Goal: Transaction & Acquisition: Purchase product/service

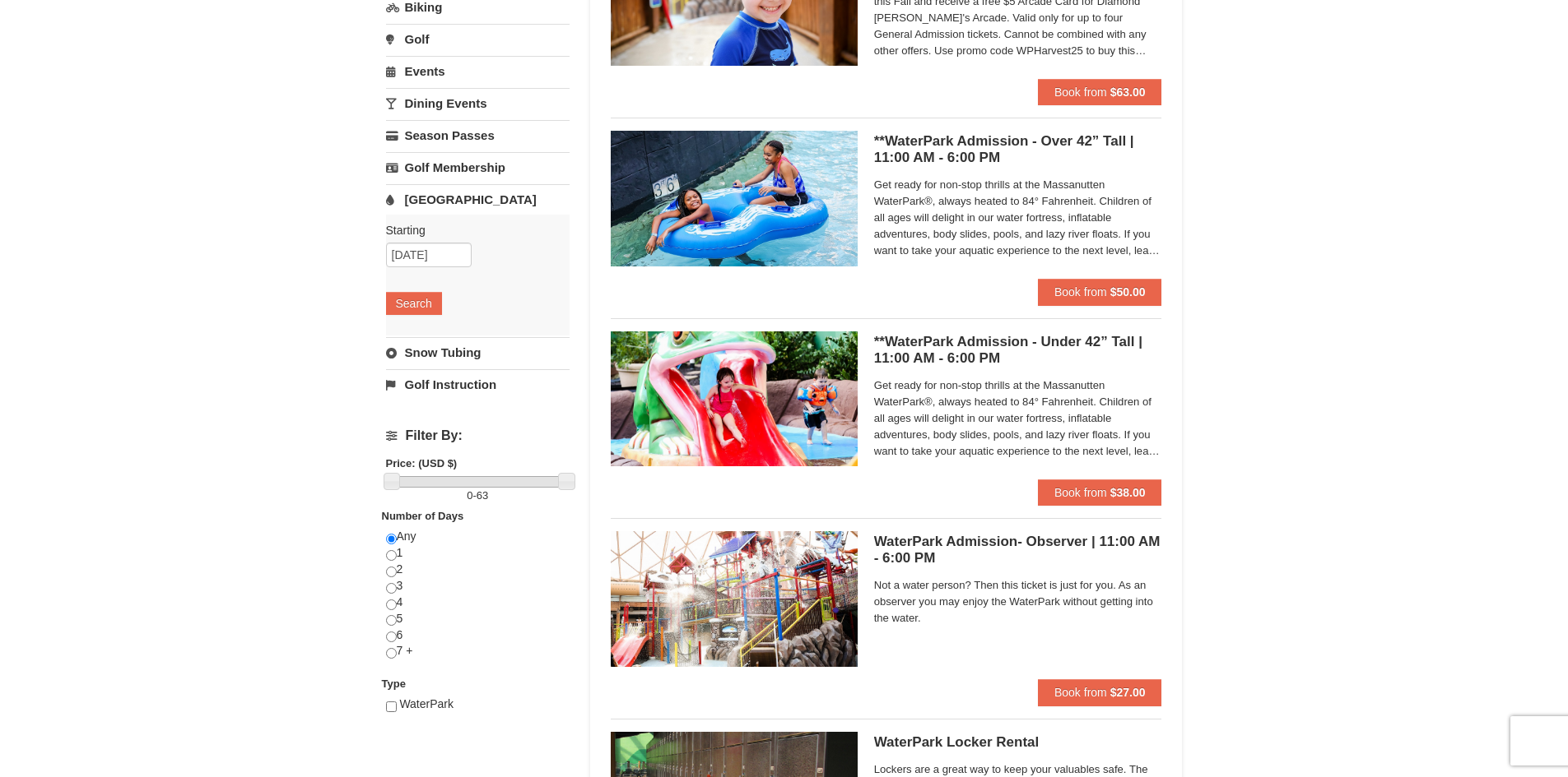
scroll to position [83, 0]
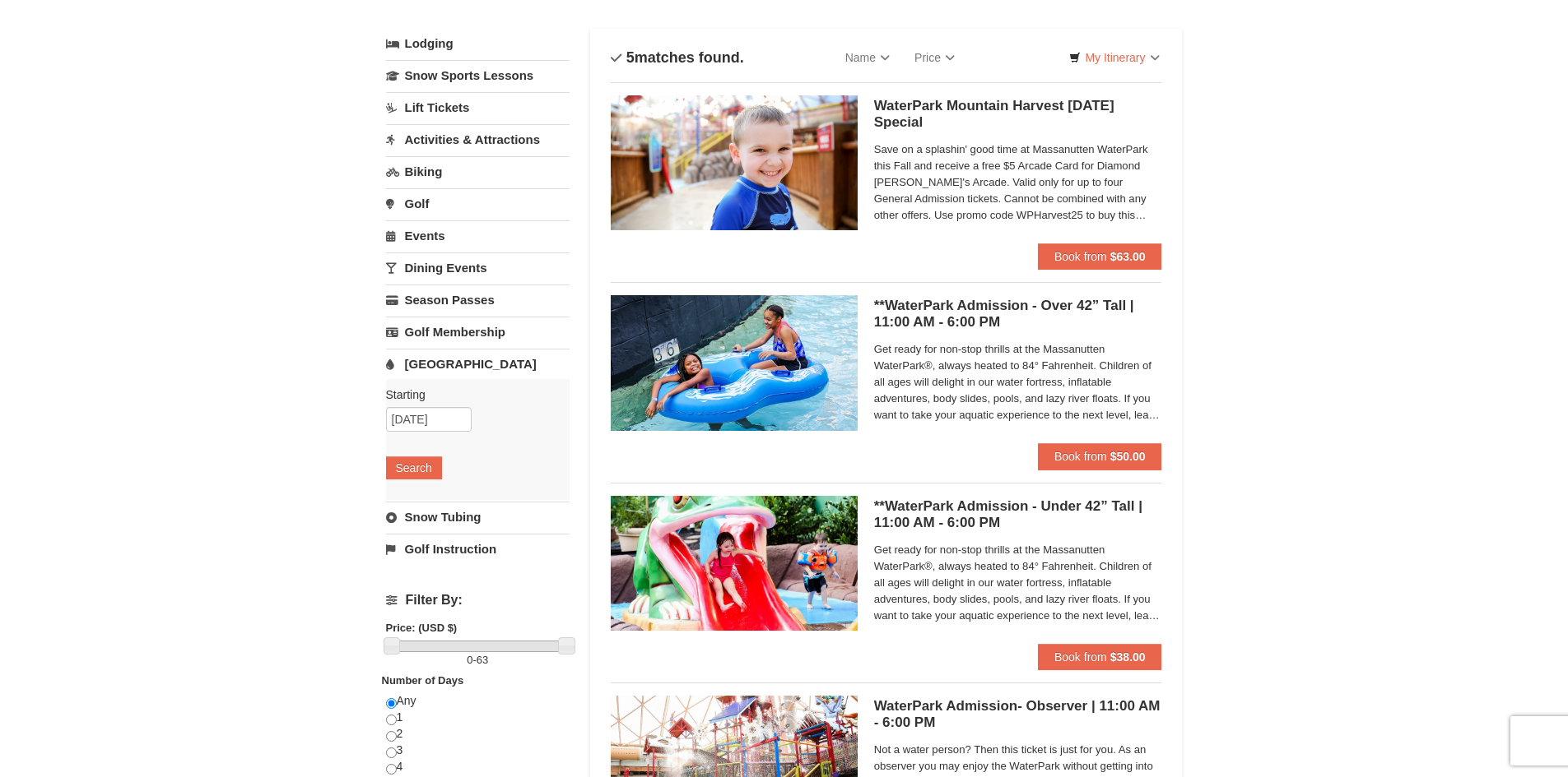
drag, startPoint x: 913, startPoint y: 114, endPoint x: 892, endPoint y: 125, distance: 23.7
click at [892, 125] on h5 "WaterPark Mountain Harvest Sunday Special Massanutten Indoor/Outdoor WaterPark" at bounding box center [1017, 114] width 288 height 33
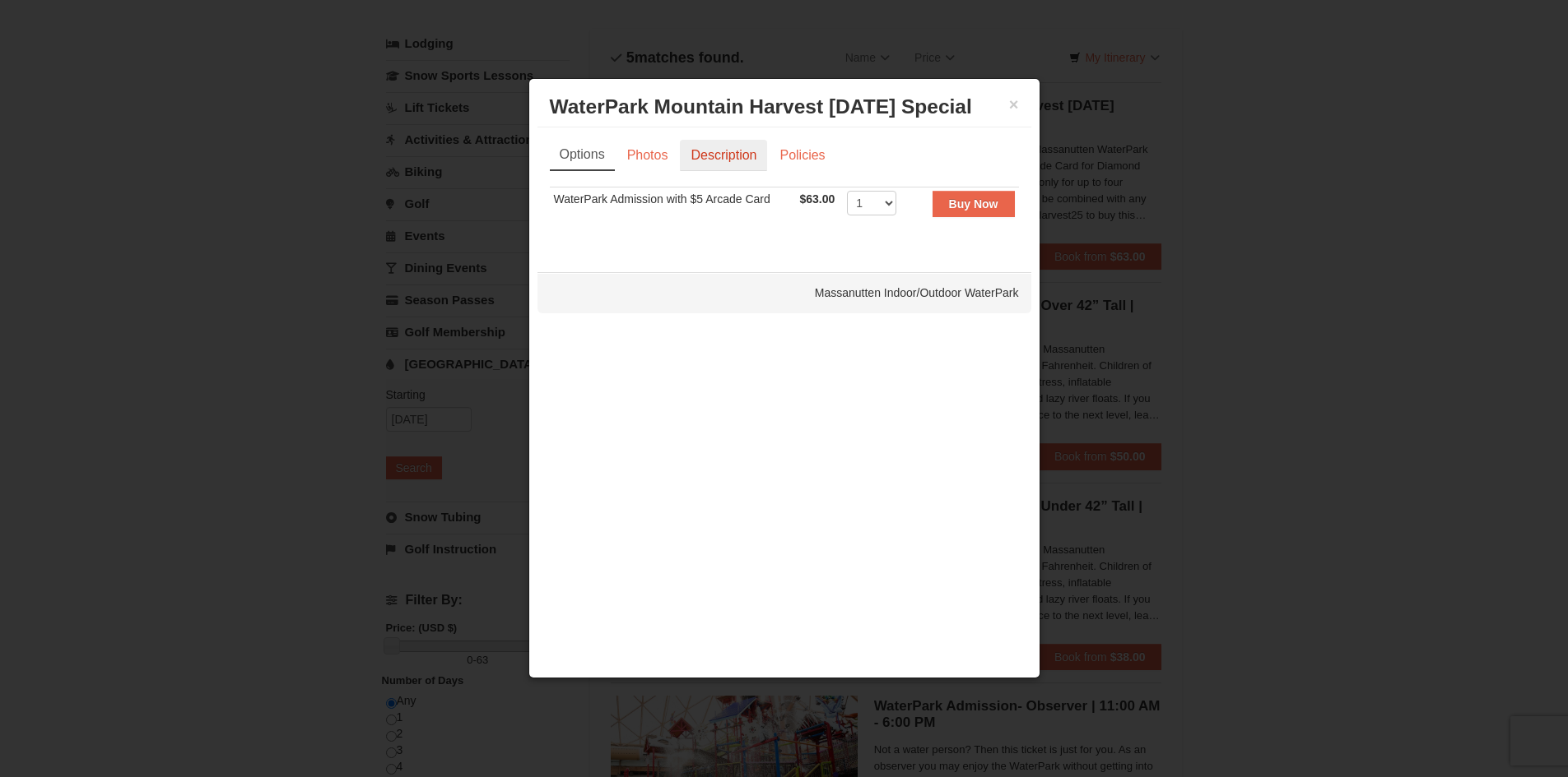
click at [696, 157] on link "Description" at bounding box center [723, 155] width 87 height 31
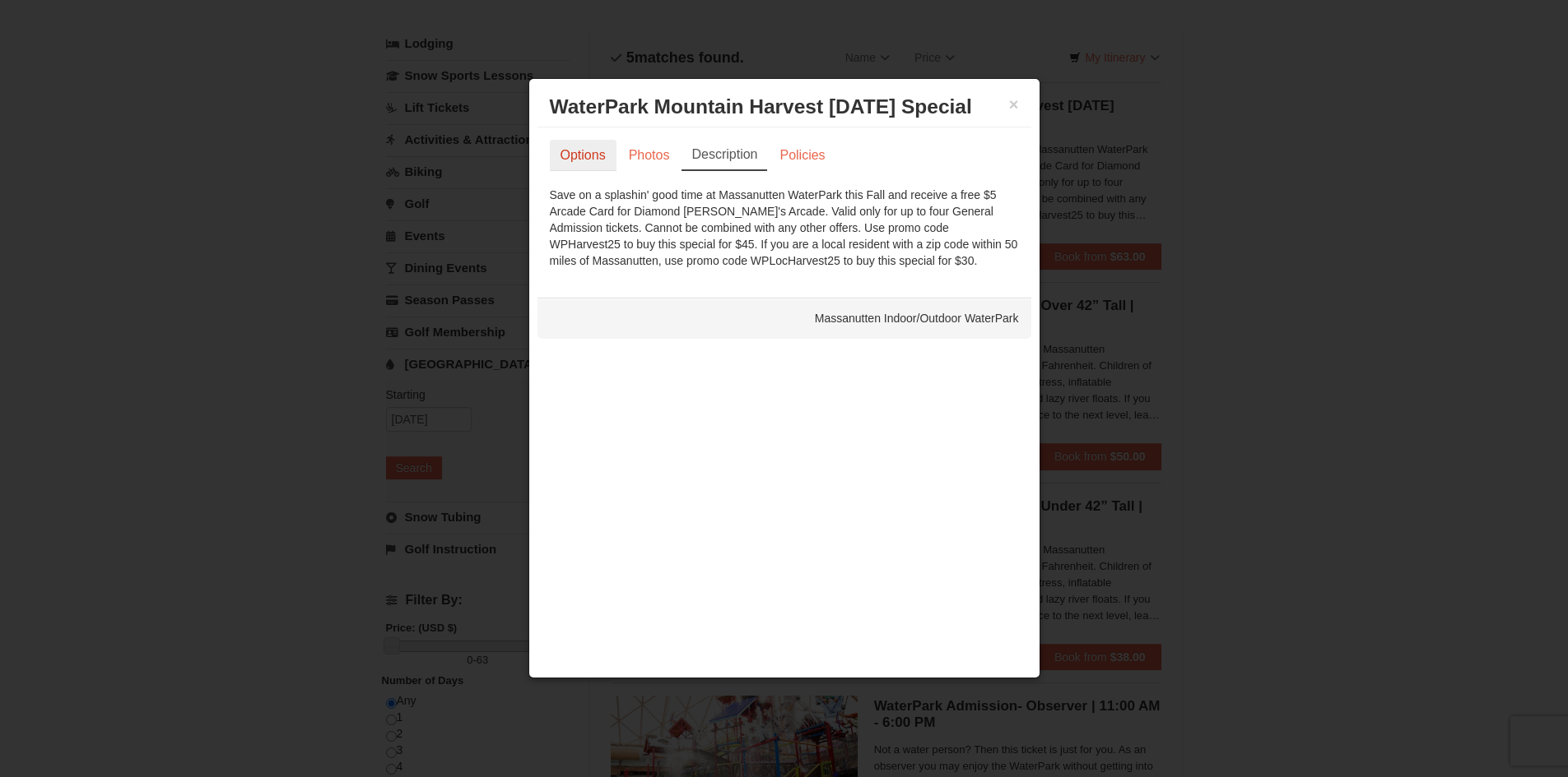
click at [599, 157] on link "Options" at bounding box center [583, 155] width 66 height 31
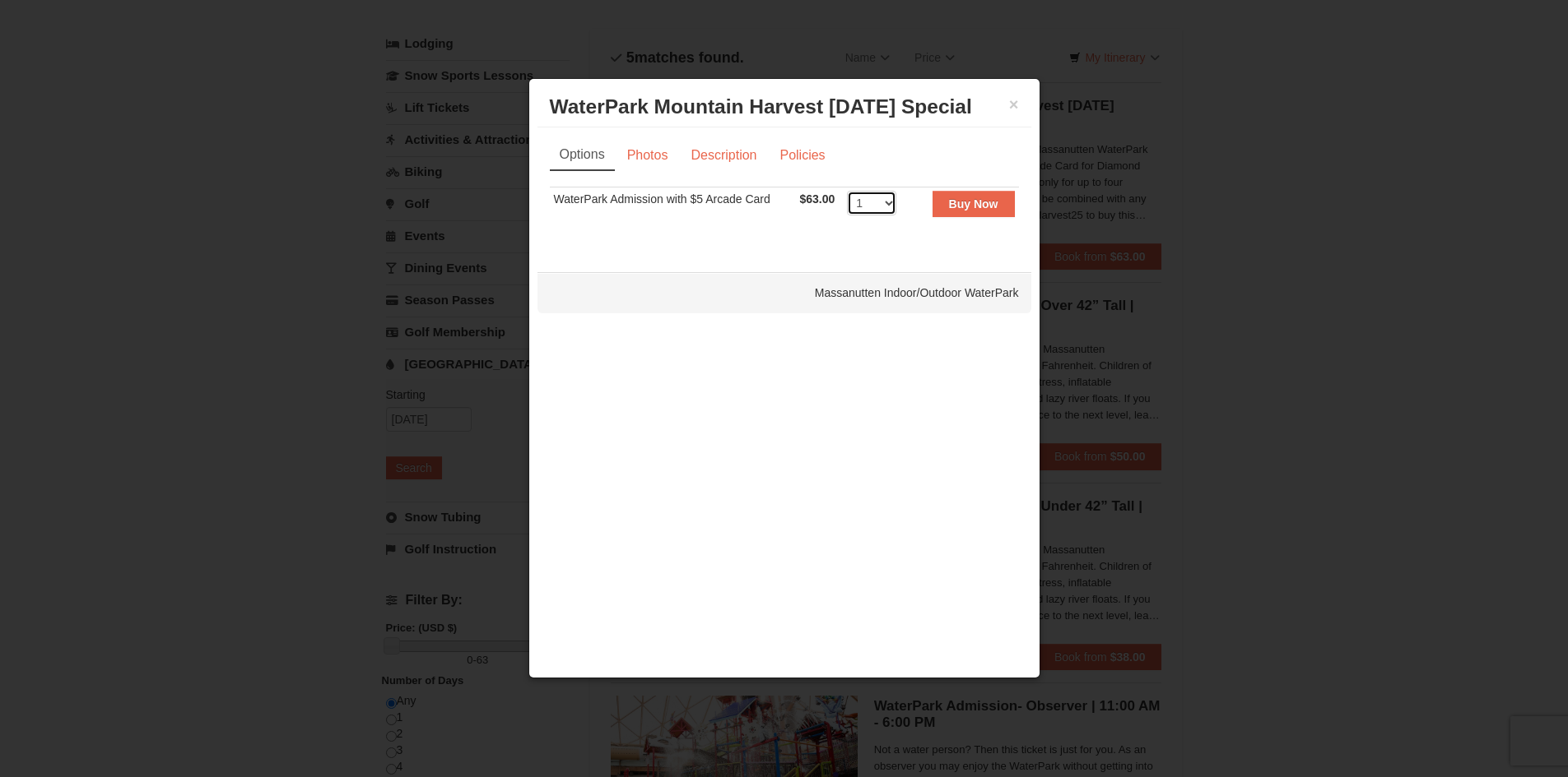
click at [882, 198] on select "1 2 3 4 5 6 7 8 9 10 11 12 13 14 15 16 17 18 19 20 21 22" at bounding box center [871, 203] width 49 height 25
select select "2"
click at [847, 191] on select "1 2 3 4 5 6 7 8 9 10 11 12 13 14 15 16 17 18 19 20 21 22" at bounding box center [871, 203] width 49 height 25
click at [735, 159] on link "Description" at bounding box center [723, 155] width 87 height 31
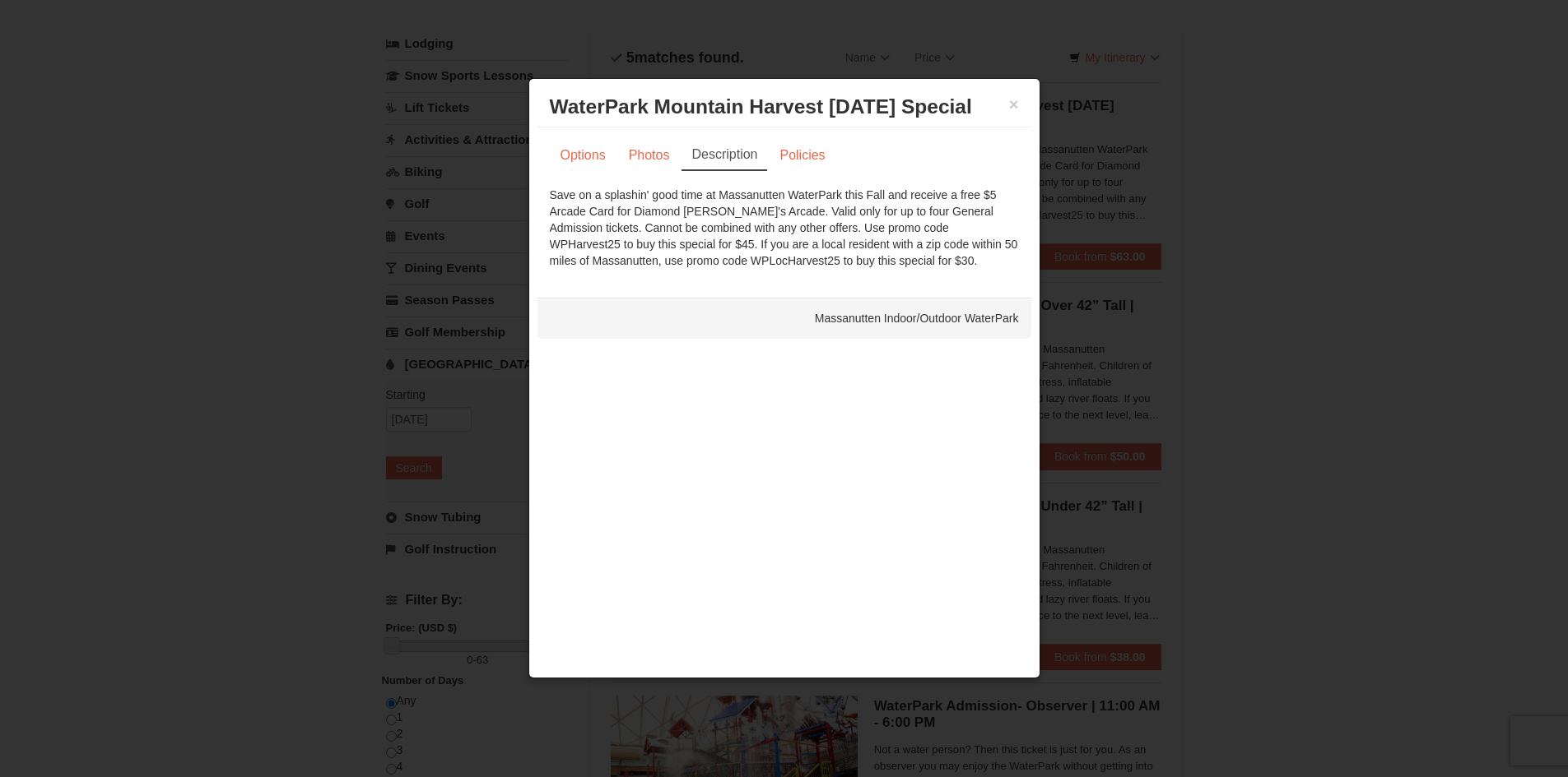
click at [1003, 106] on h3 "WaterPark Mountain Harvest Sunday Special Massanutten Indoor/Outdoor WaterPark" at bounding box center [784, 107] width 469 height 25
click at [580, 159] on link "Options" at bounding box center [583, 155] width 66 height 31
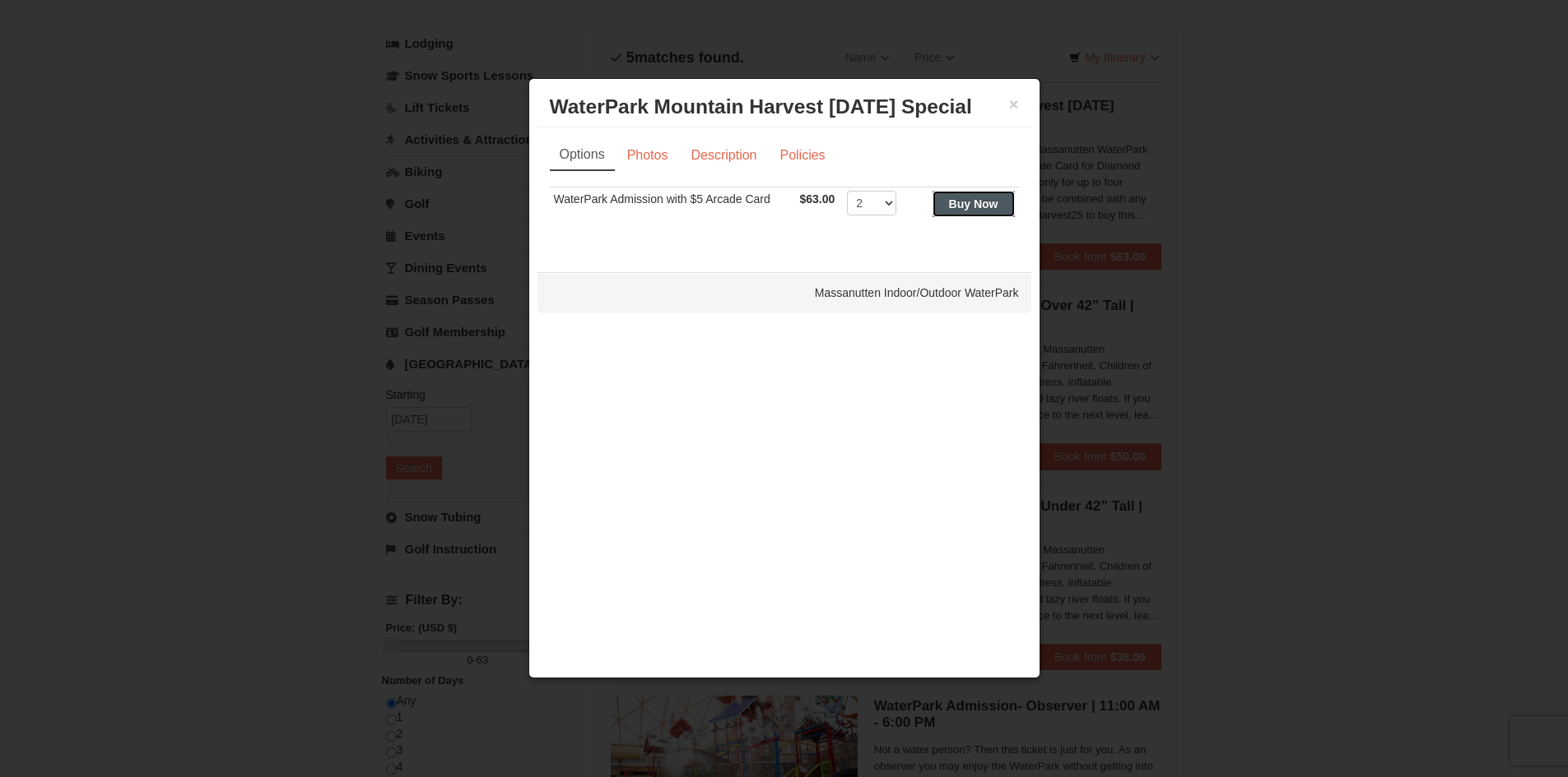
click at [959, 207] on strong "Buy Now" at bounding box center [974, 204] width 49 height 13
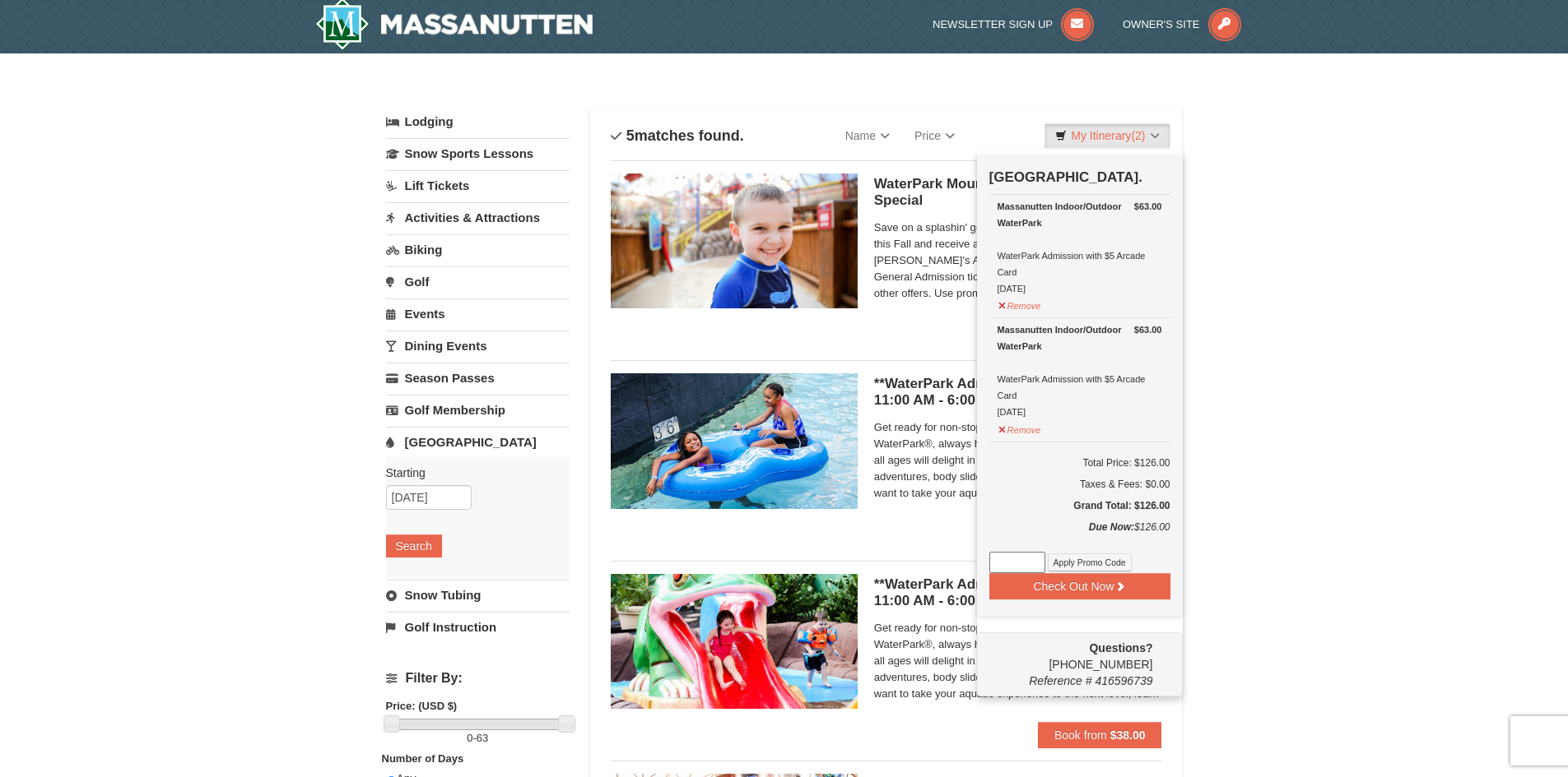
scroll to position [5, 0]
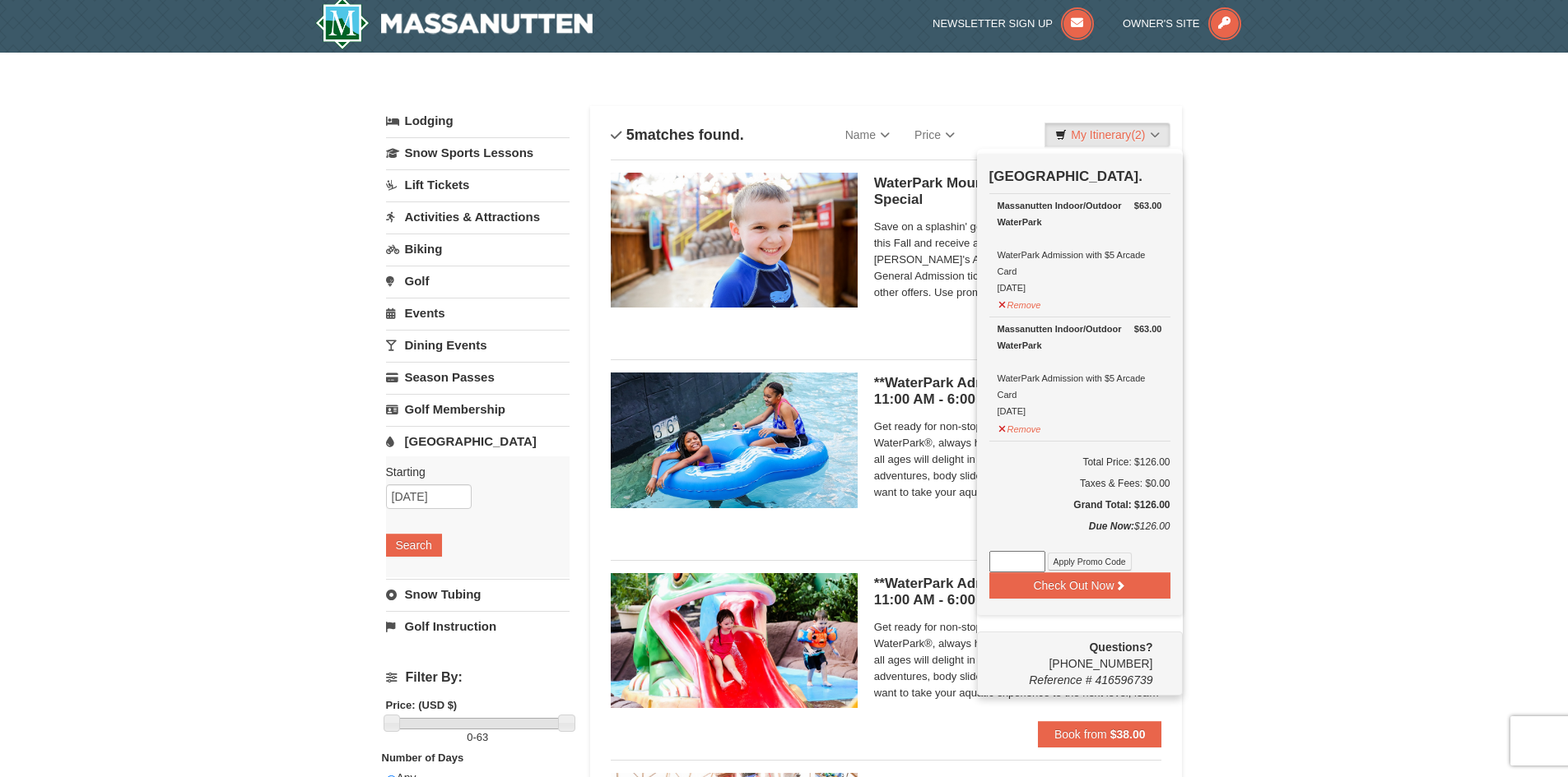
click at [1009, 560] on input at bounding box center [1017, 562] width 56 height 22
type input "WPLocHarvest25"
click at [1076, 560] on button "Apply Promo Code" at bounding box center [1090, 562] width 84 height 18
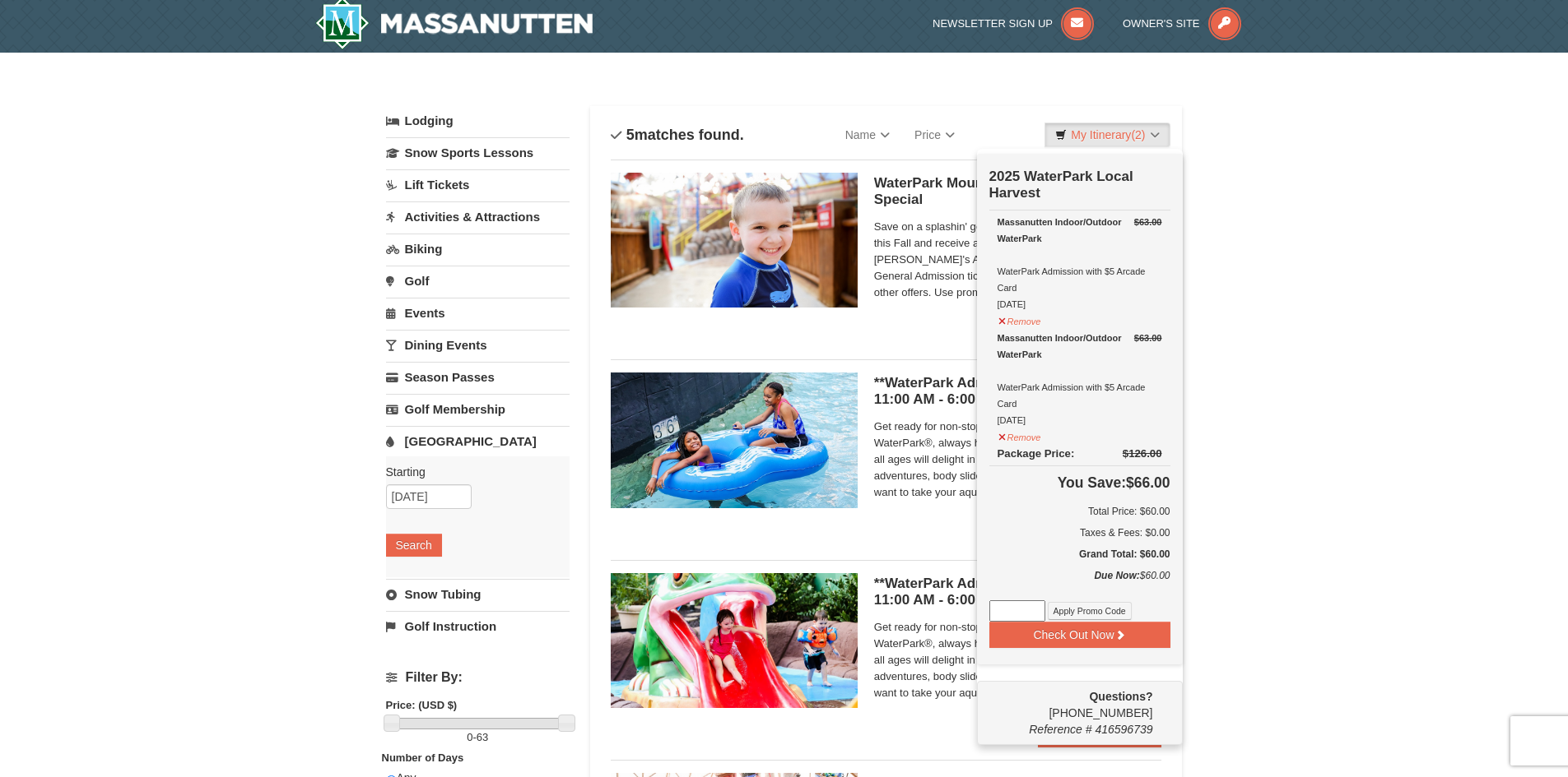
scroll to position [87, 0]
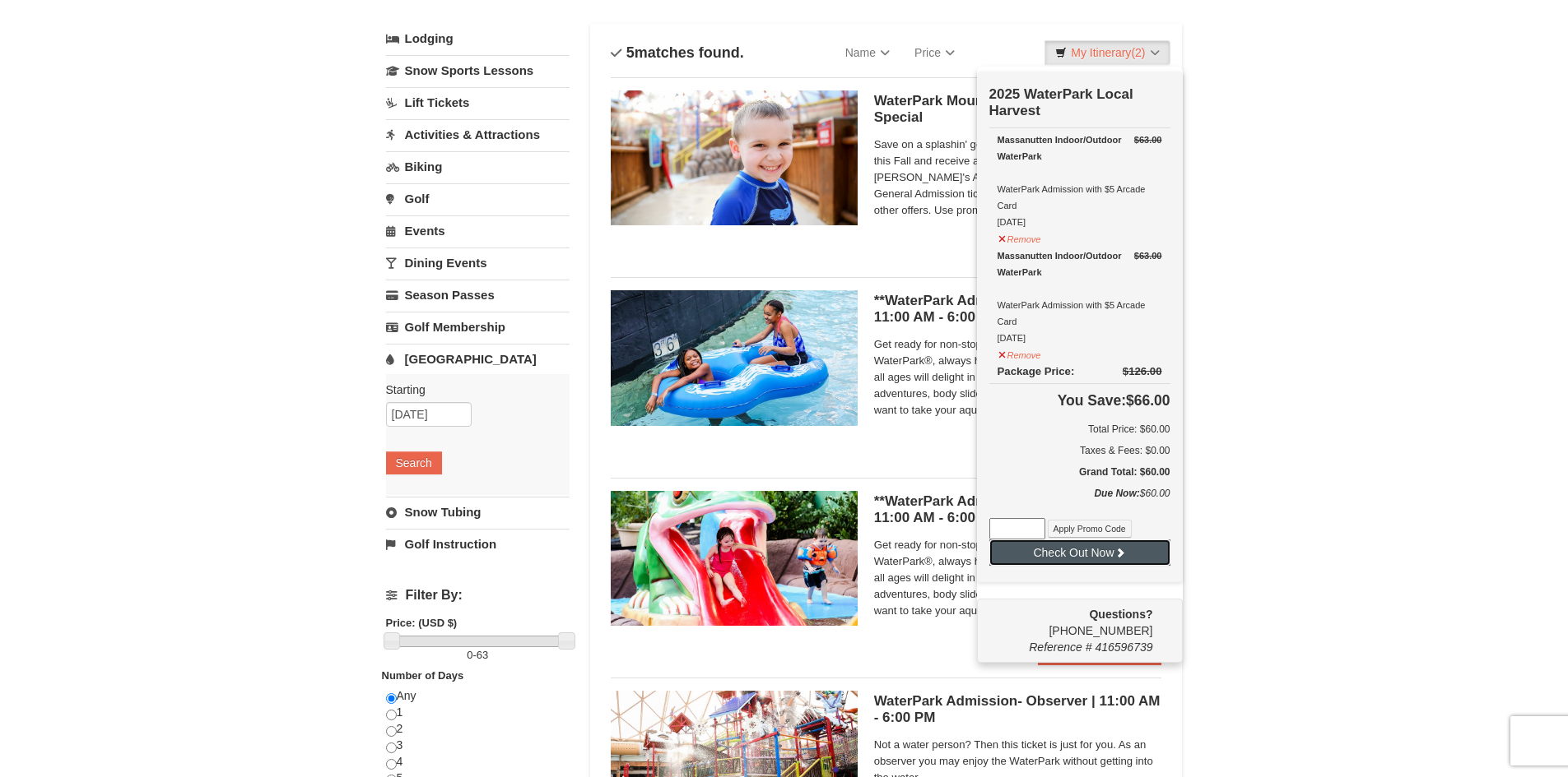
click at [1092, 560] on button "Check Out Now" at bounding box center [1079, 553] width 181 height 27
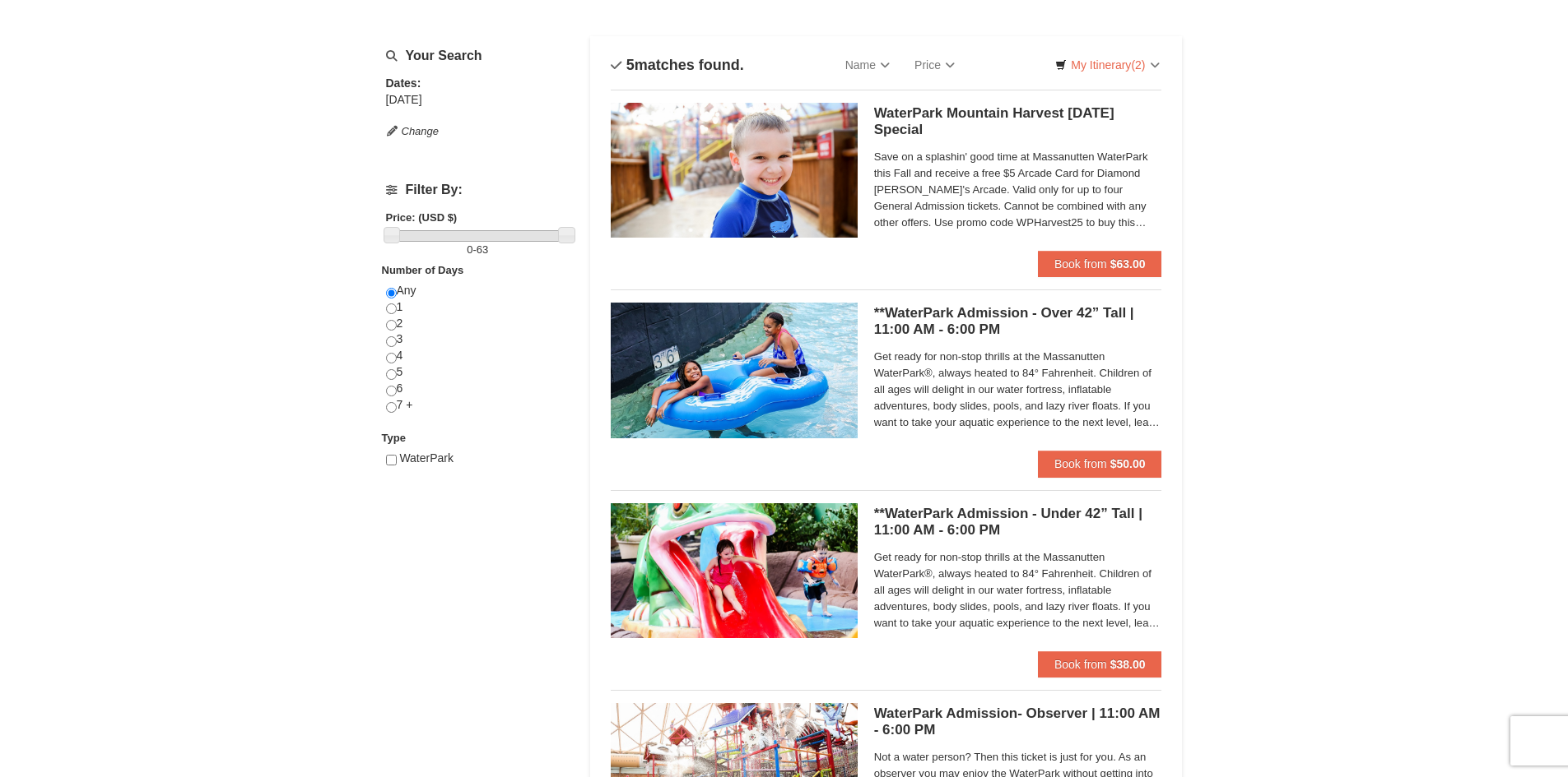
scroll to position [87, 0]
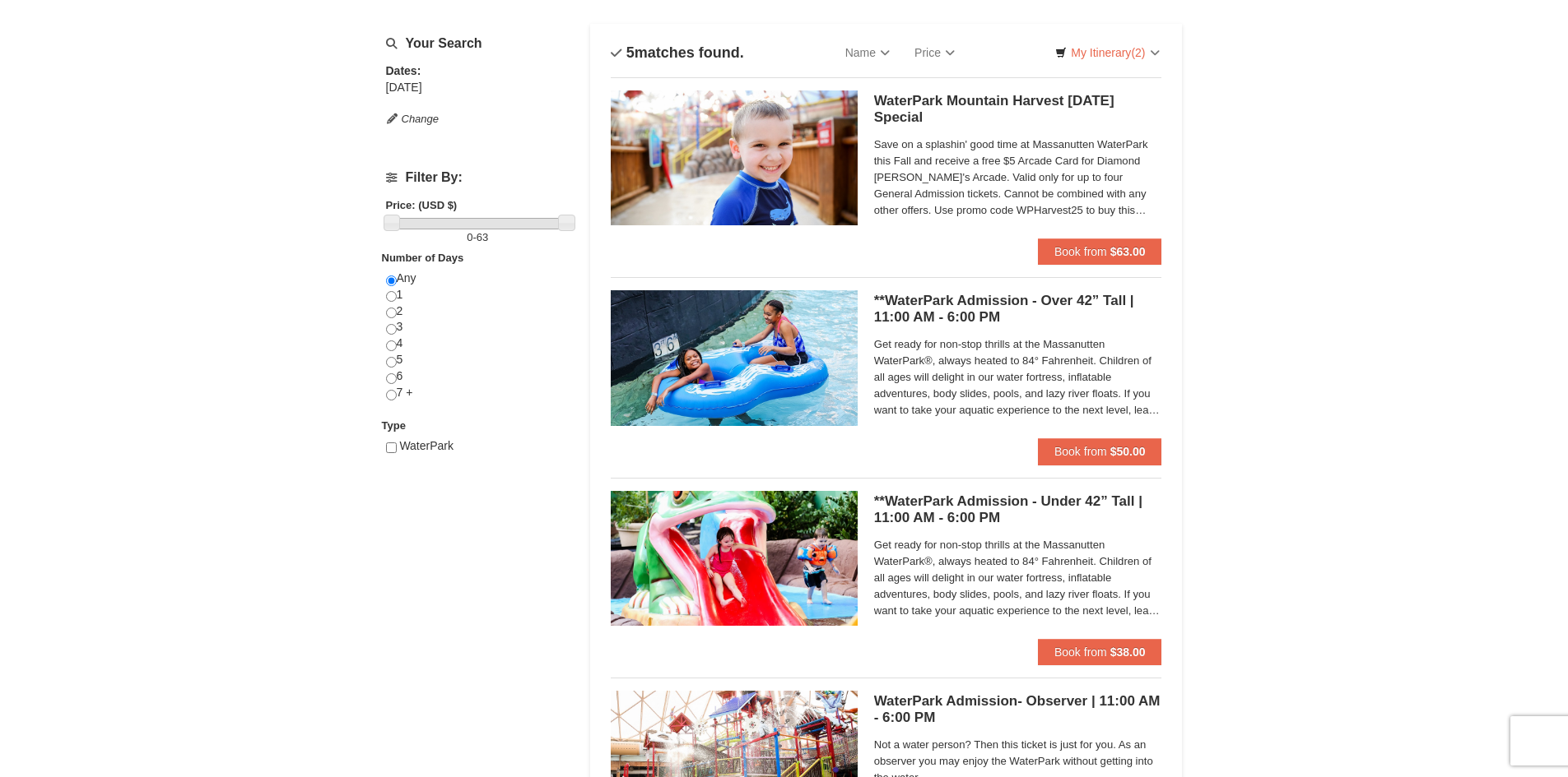
click at [906, 115] on h5 "WaterPark Mountain Harvest Sunday Special Massanutten Indoor/Outdoor WaterPark" at bounding box center [1017, 109] width 288 height 33
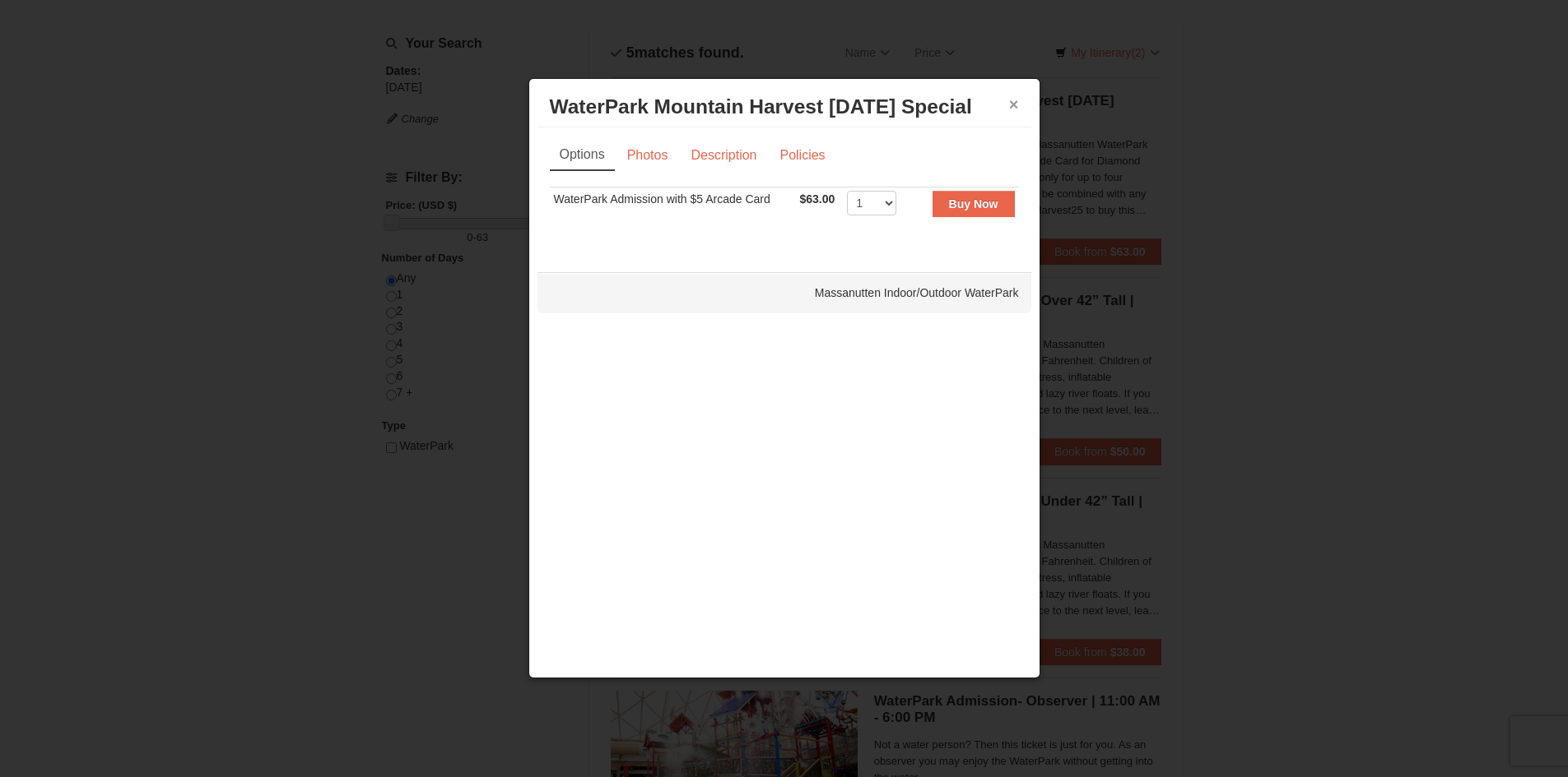
click at [1010, 105] on button "×" at bounding box center [1014, 103] width 9 height 16
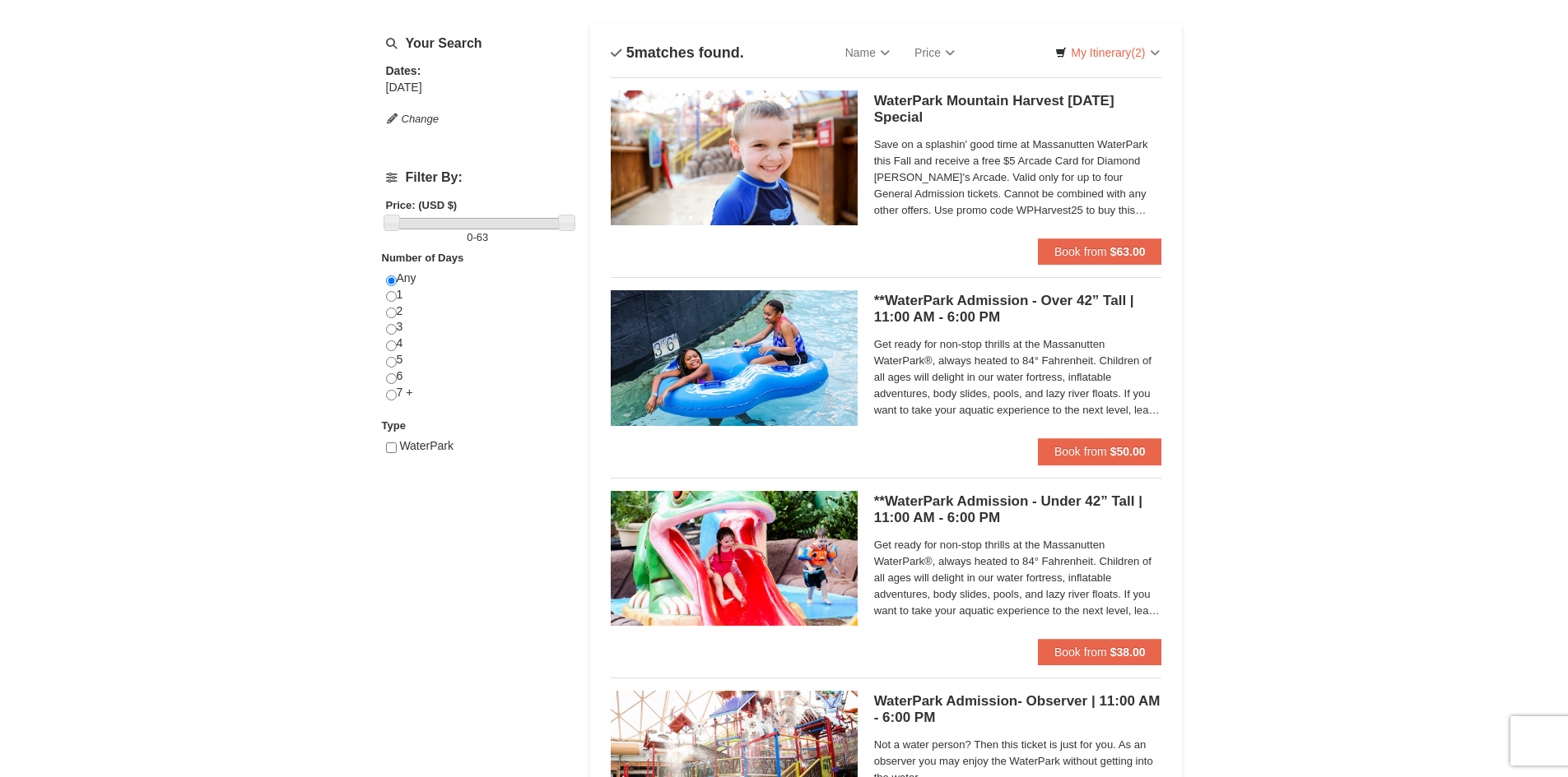
drag, startPoint x: 244, startPoint y: 103, endPoint x: 164, endPoint y: 13, distance: 120.4
click at [244, 103] on div "× Categories List Filter My Itinerary (2) Check Out Now 2025 WaterPark Local Ha…" at bounding box center [784, 547] width 1568 height 1154
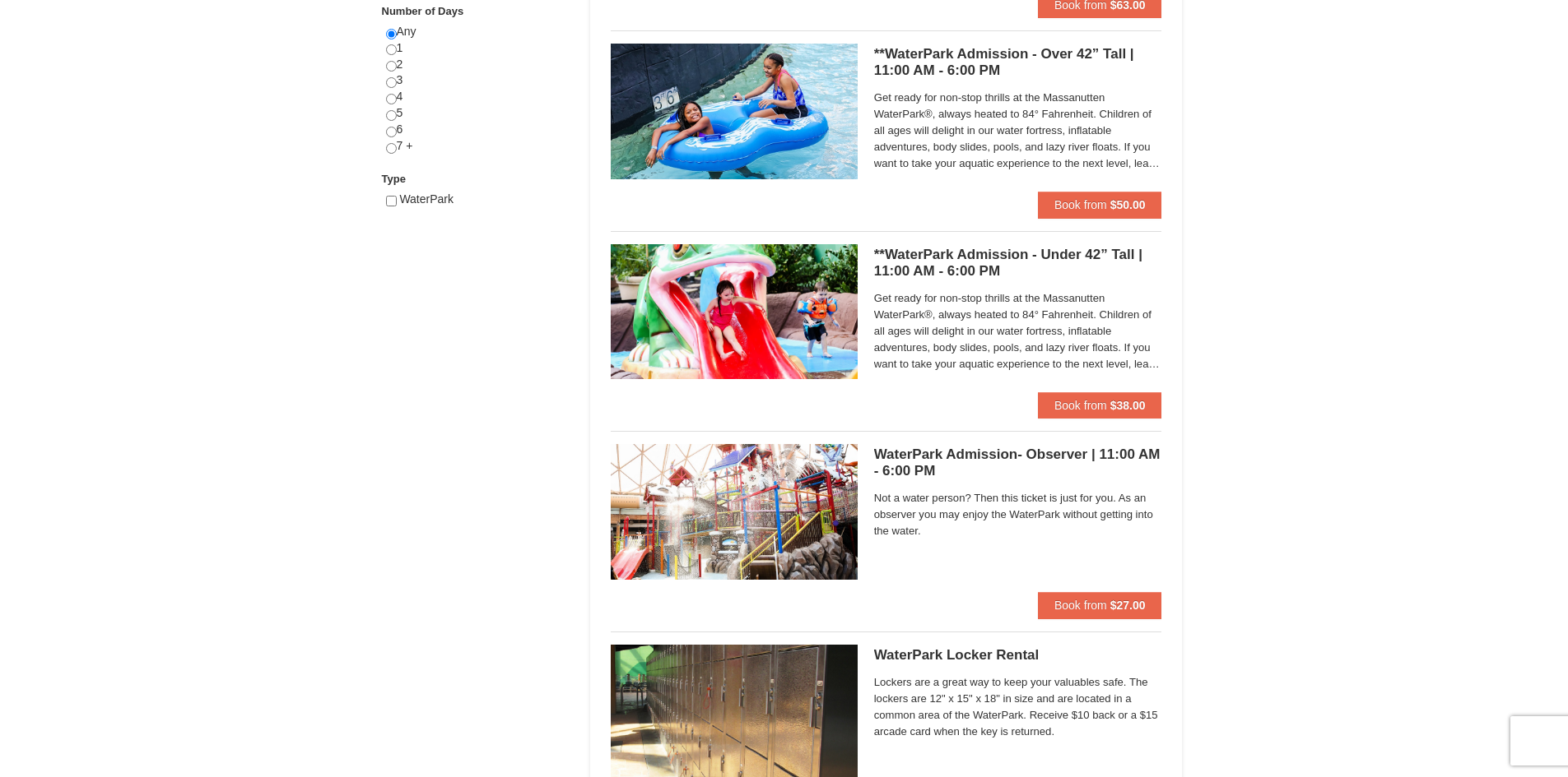
scroll to position [251, 0]
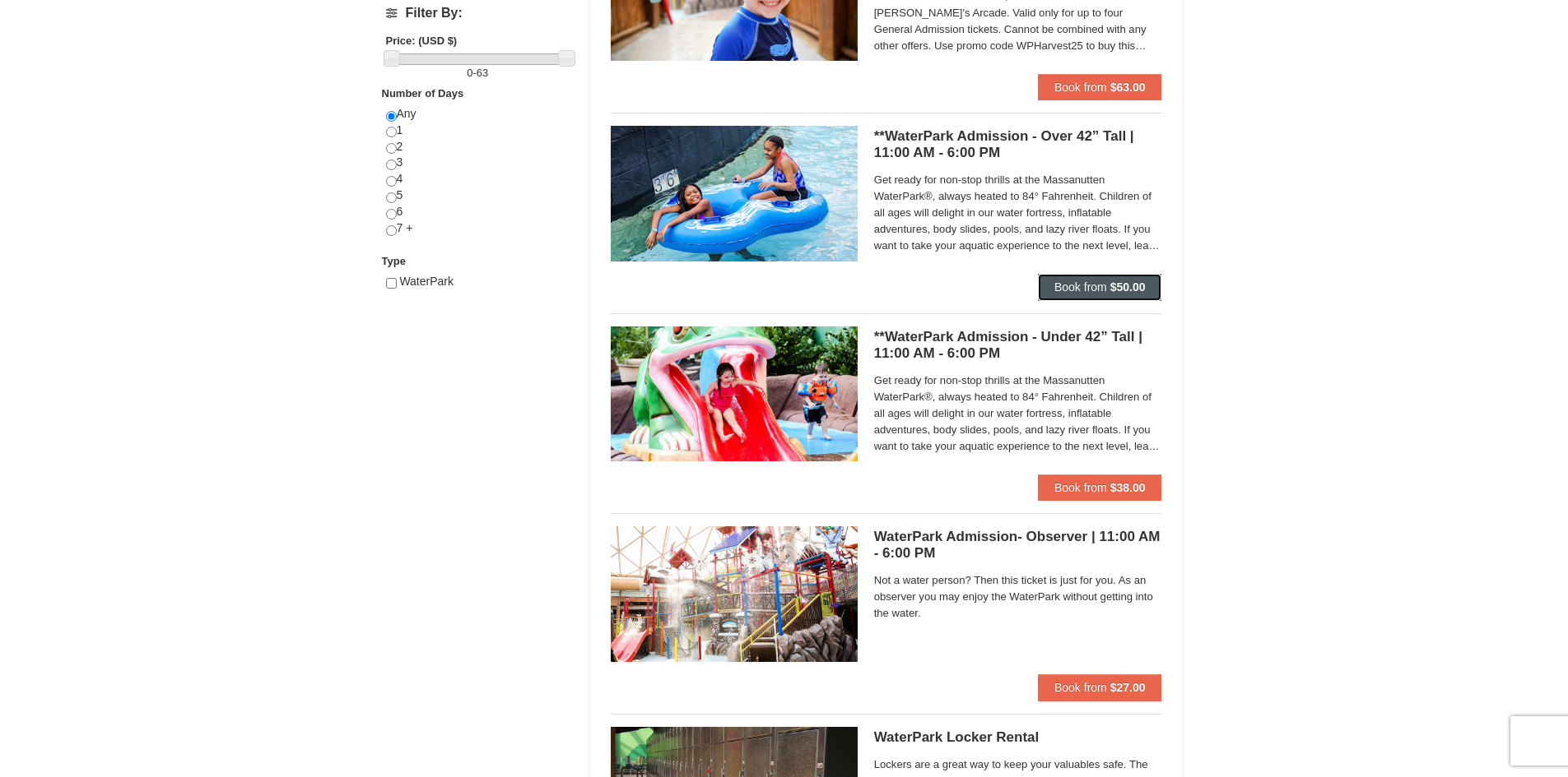
click at [1086, 284] on span "Book from" at bounding box center [1080, 287] width 52 height 13
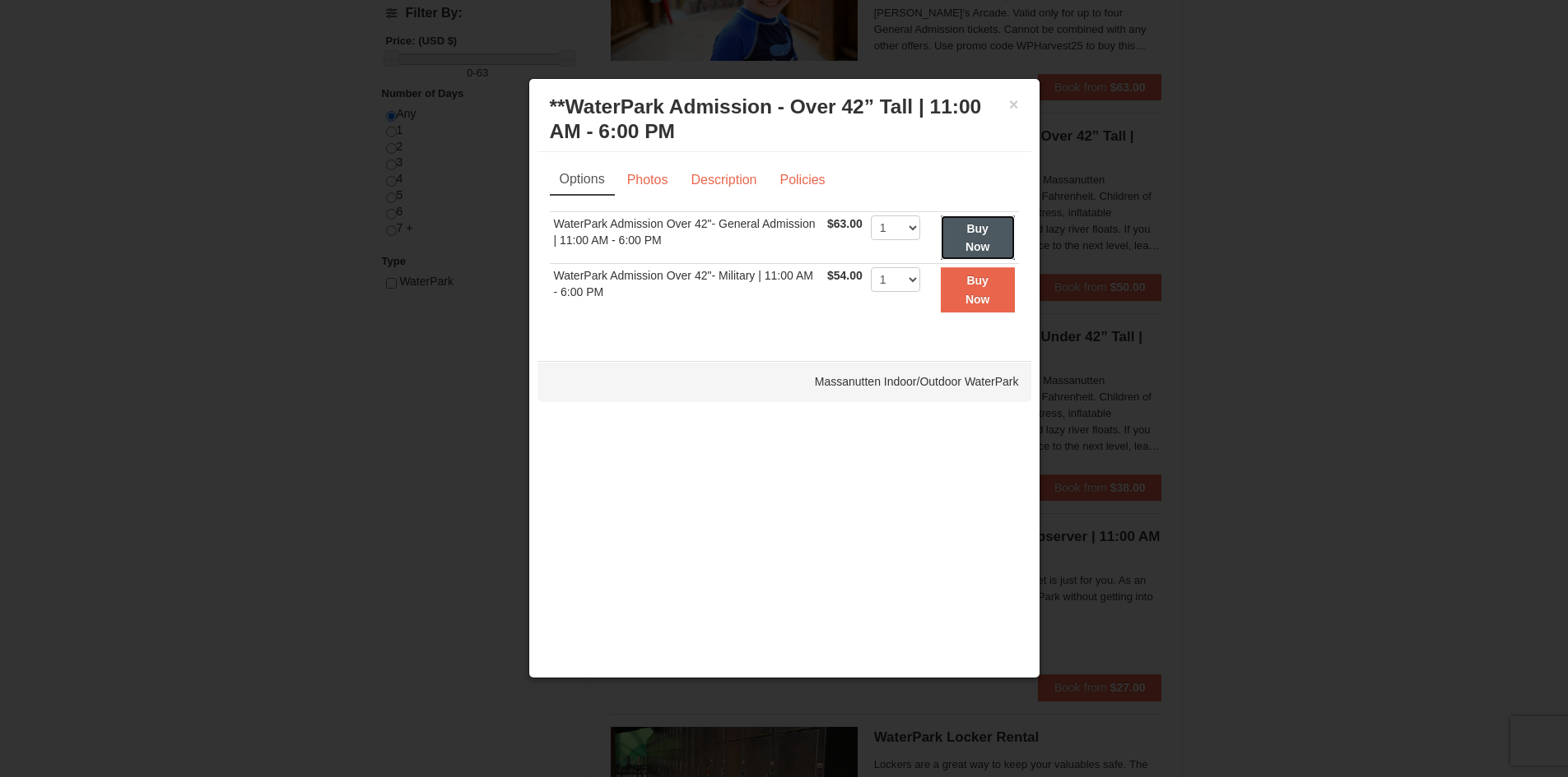
click at [976, 235] on button "Buy Now" at bounding box center [978, 238] width 74 height 46
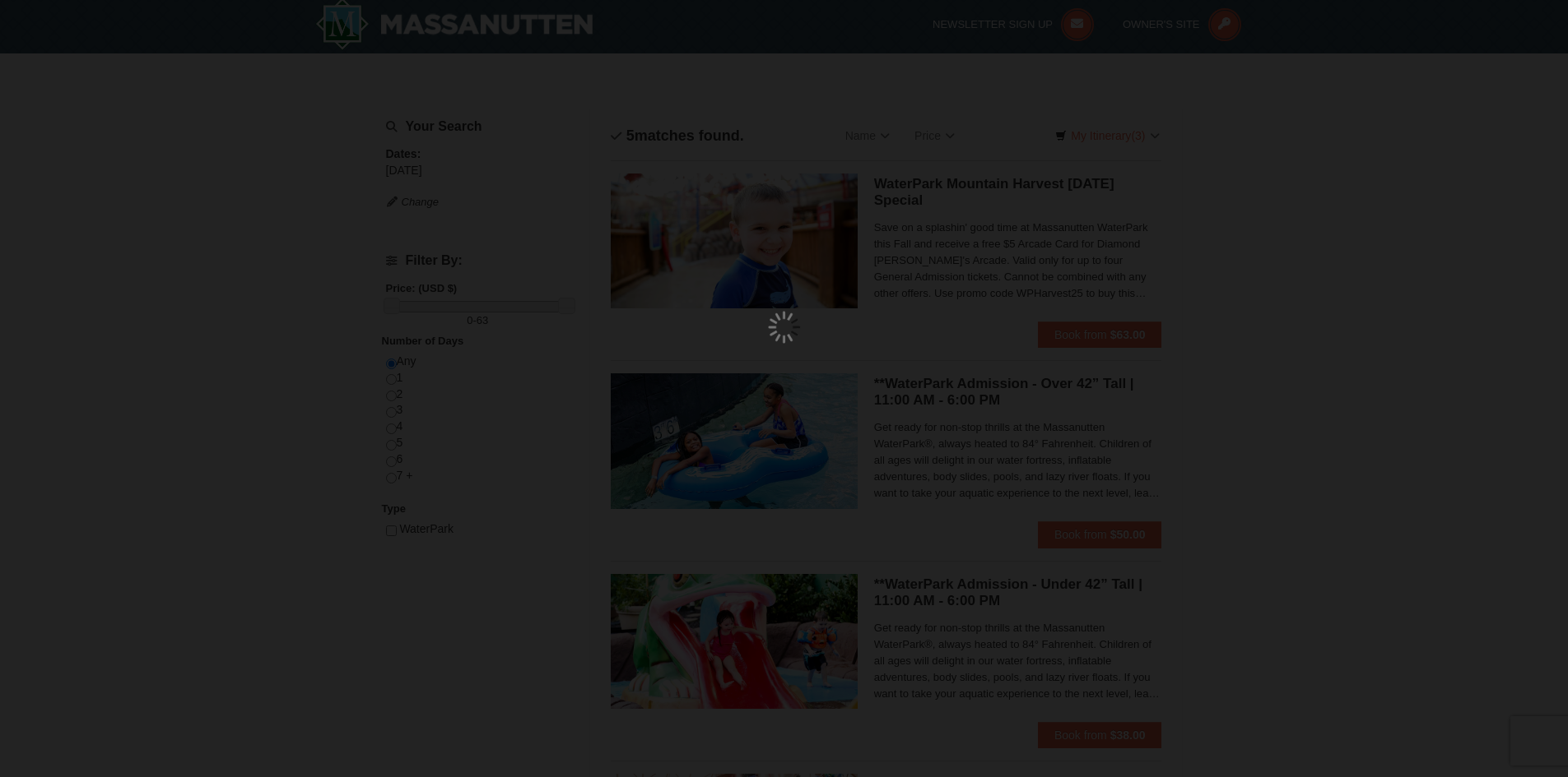
scroll to position [5, 0]
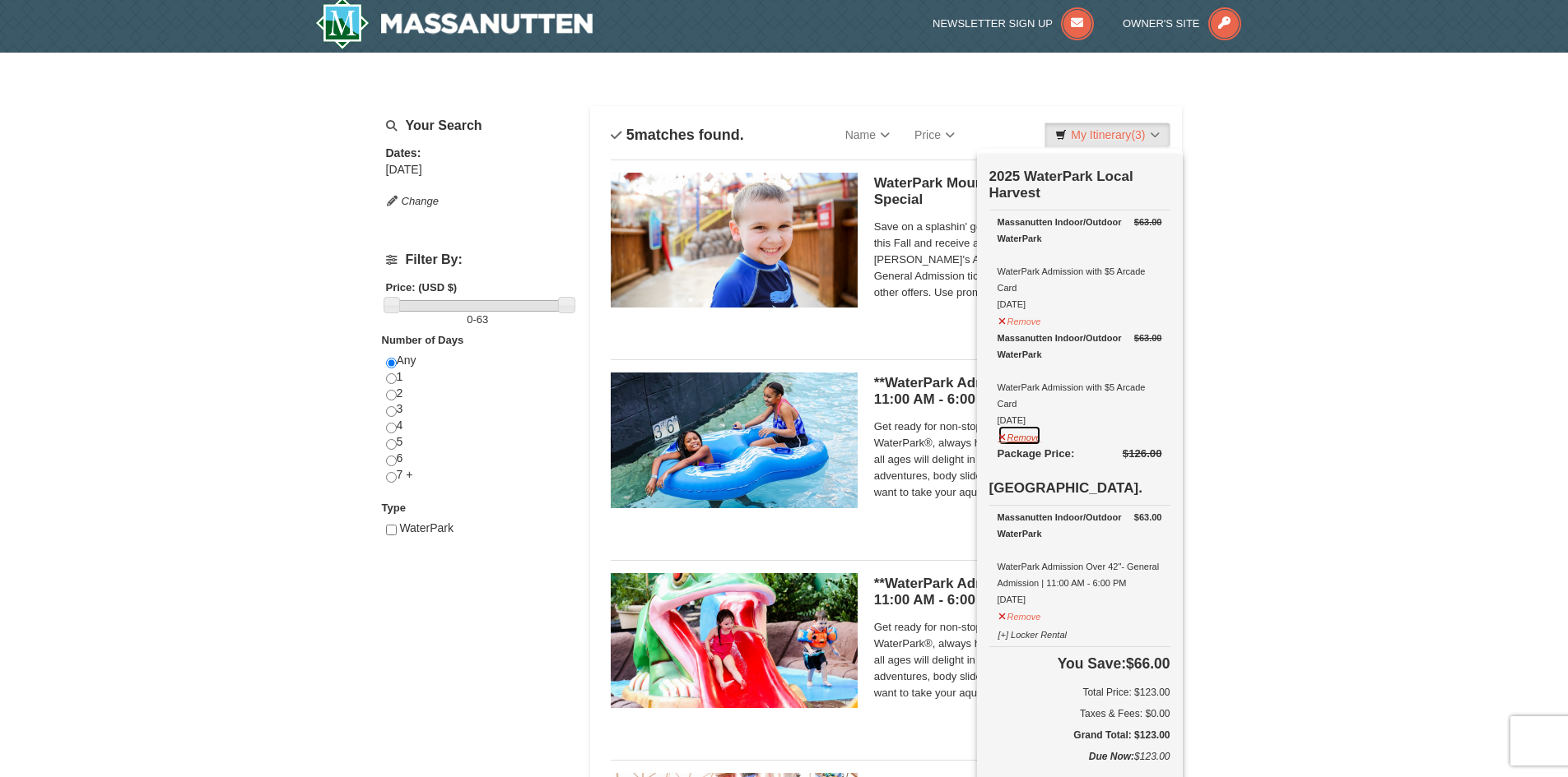
click at [1014, 442] on button "Remove" at bounding box center [1019, 435] width 45 height 21
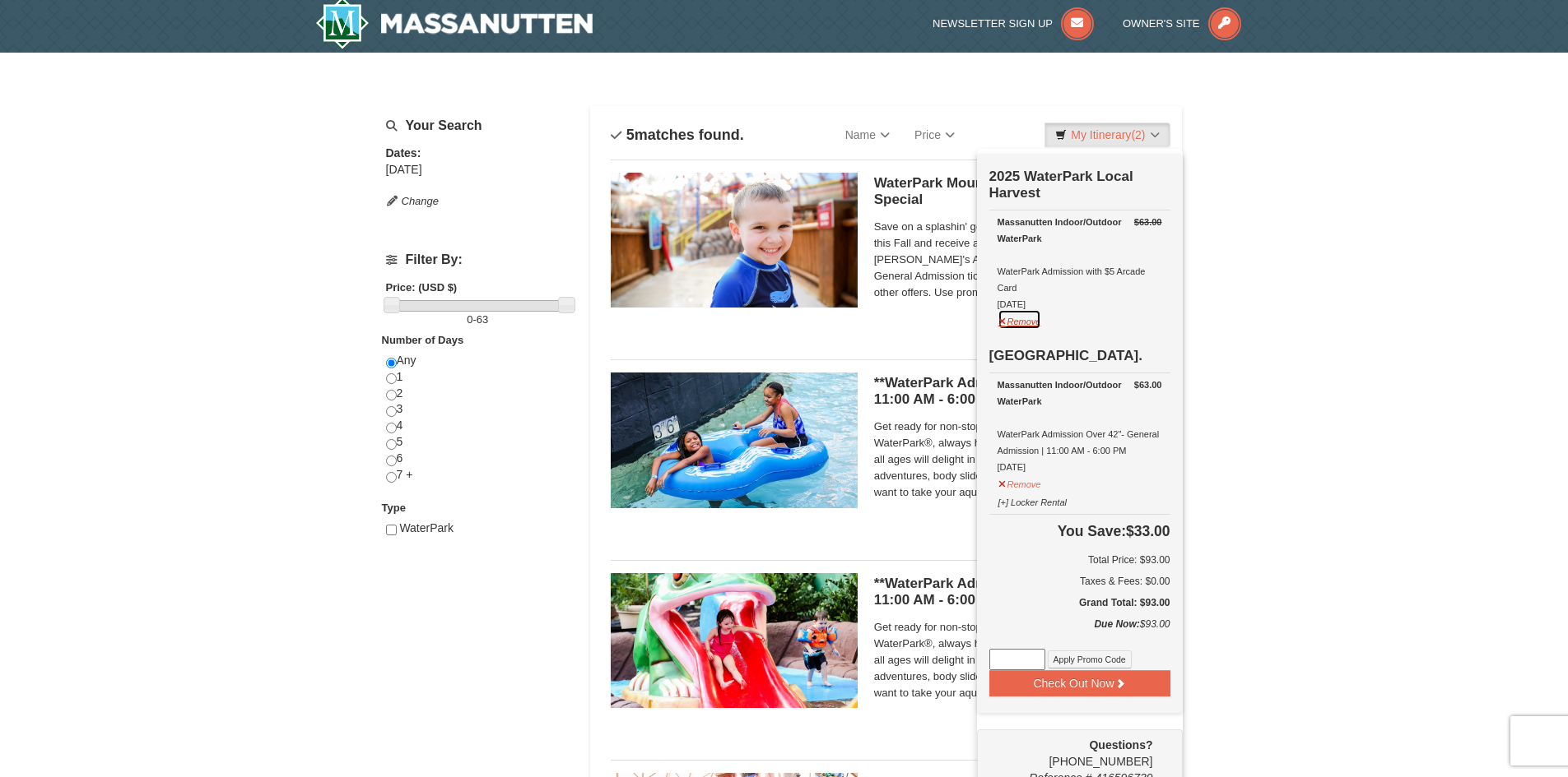
click at [1019, 322] on button "Remove" at bounding box center [1019, 320] width 45 height 21
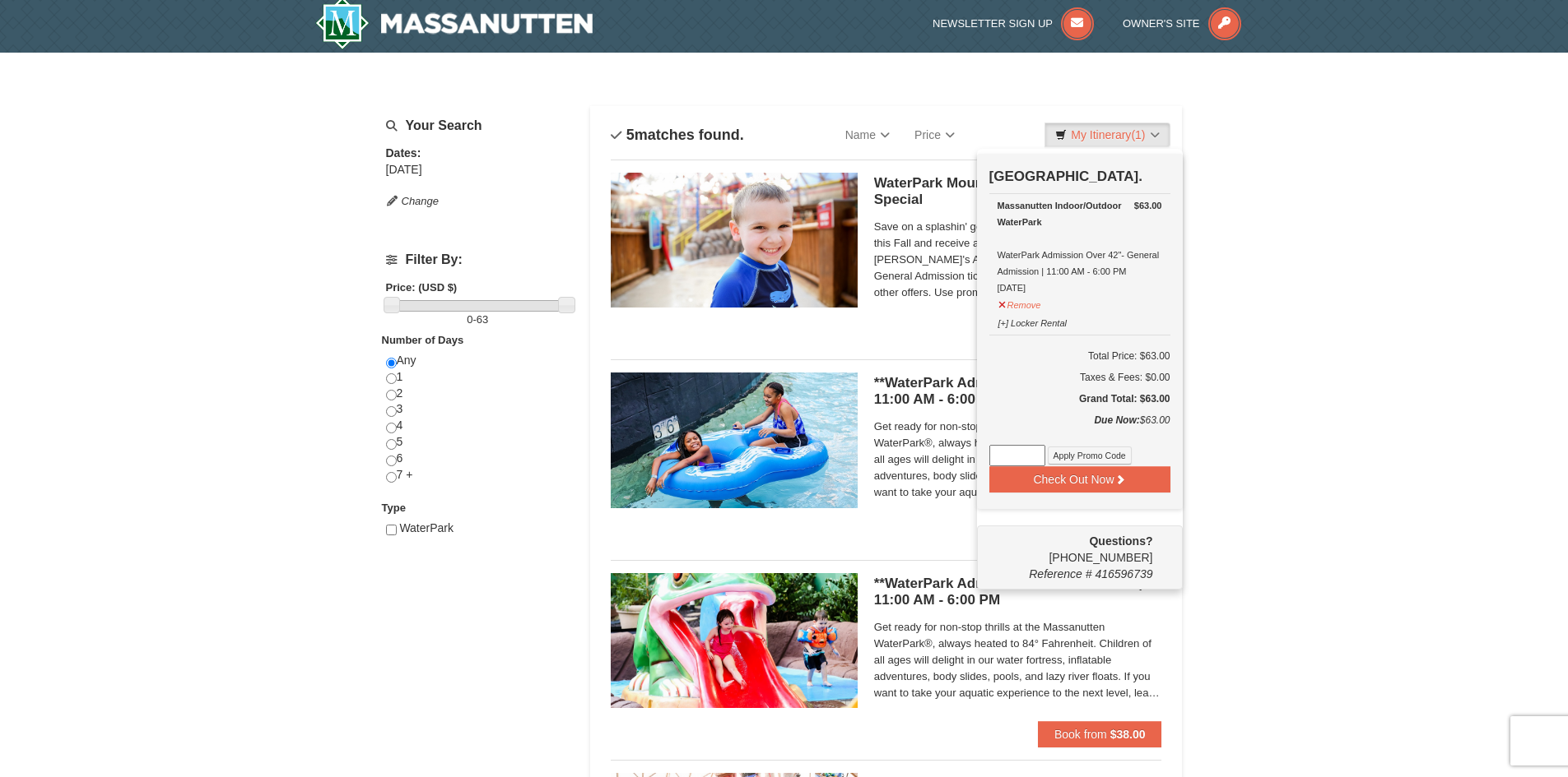
click at [1247, 379] on div "× Categories List Filter My Itinerary (1) Check Out Now Water Park Pass. $63.00…" at bounding box center [784, 629] width 1568 height 1154
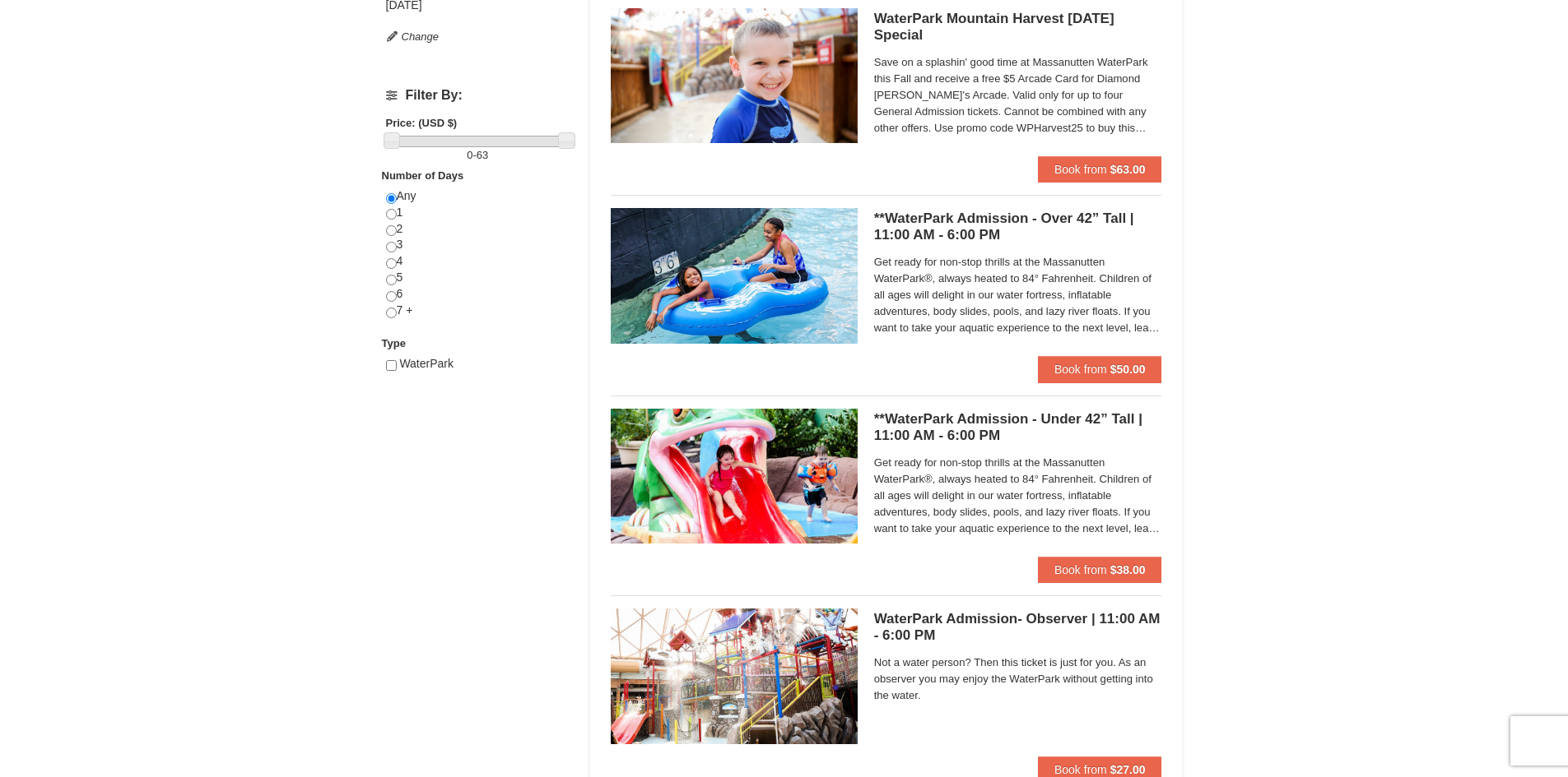
scroll to position [334, 0]
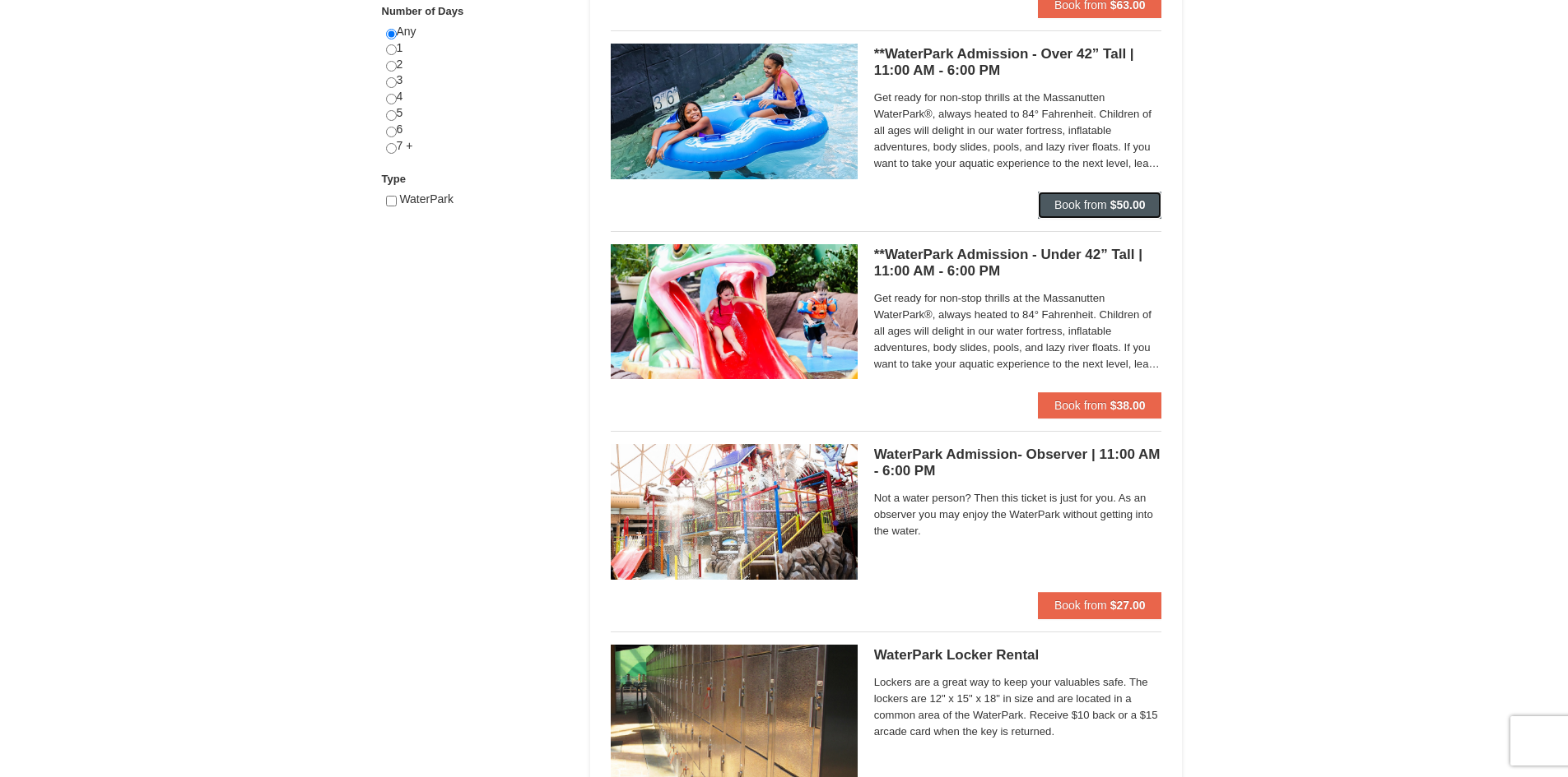
click at [1096, 213] on button "Book from $50.00" at bounding box center [1099, 205] width 124 height 27
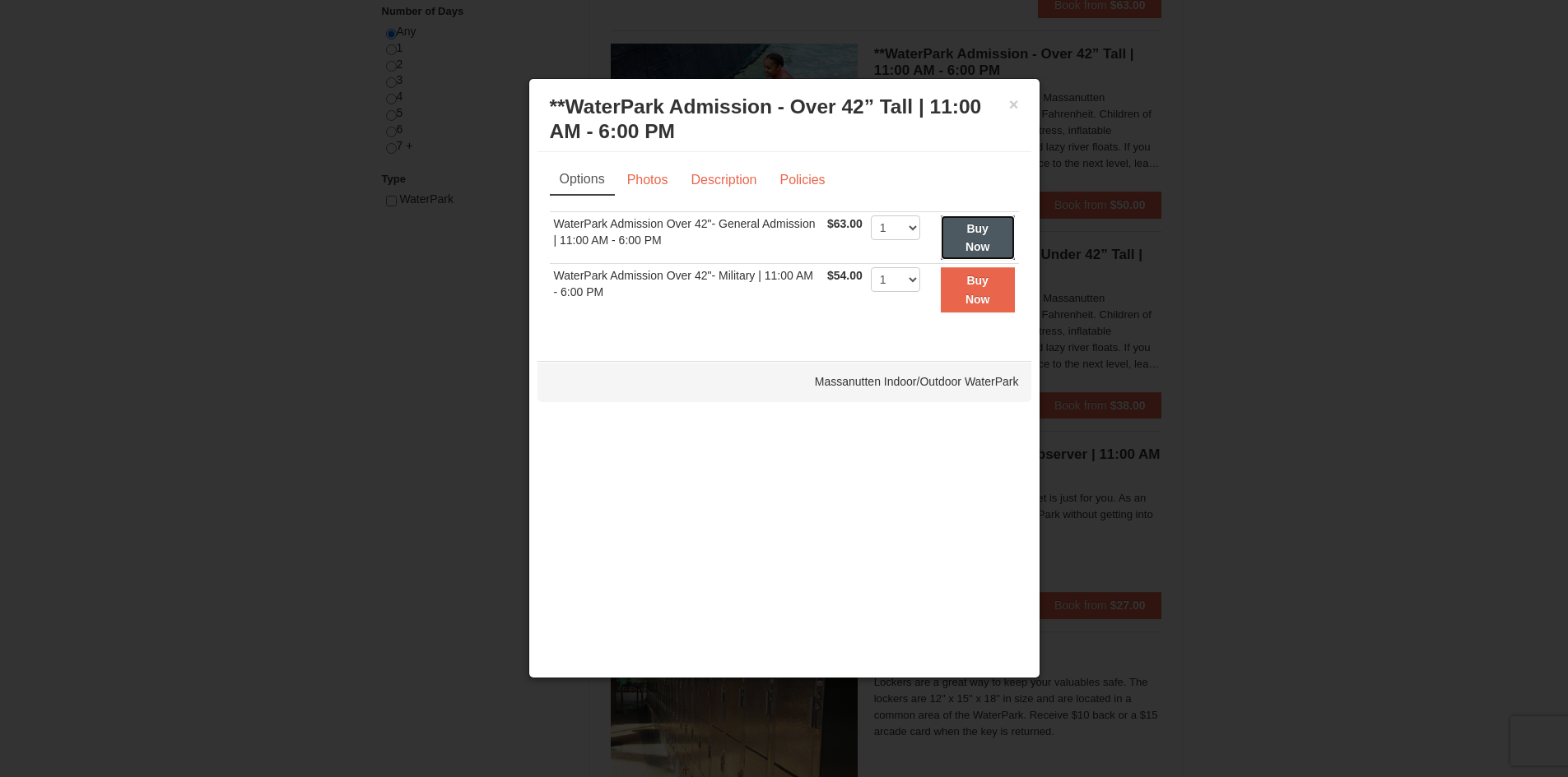
click at [980, 231] on strong "Buy Now" at bounding box center [978, 237] width 25 height 31
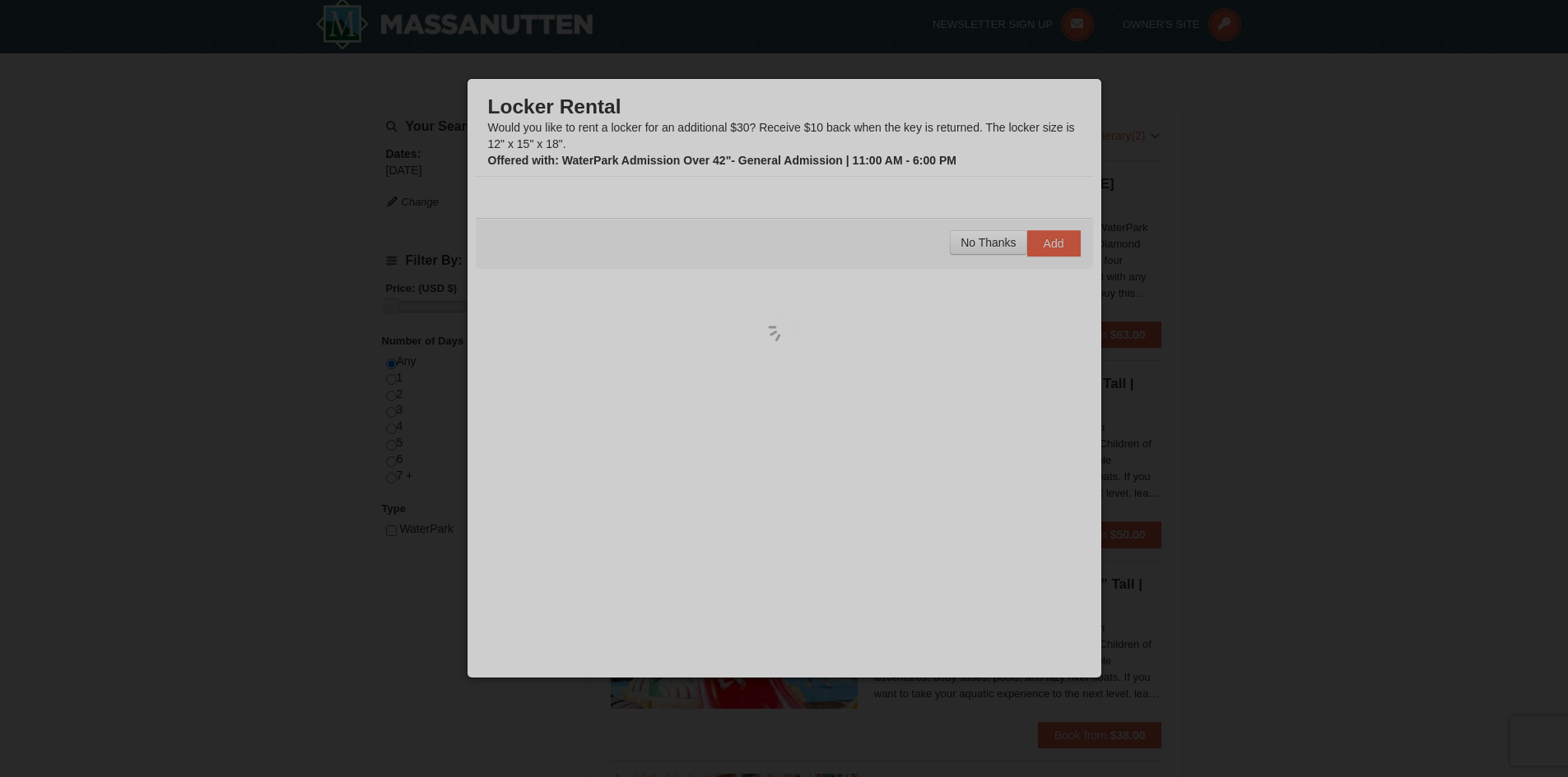
scroll to position [5, 0]
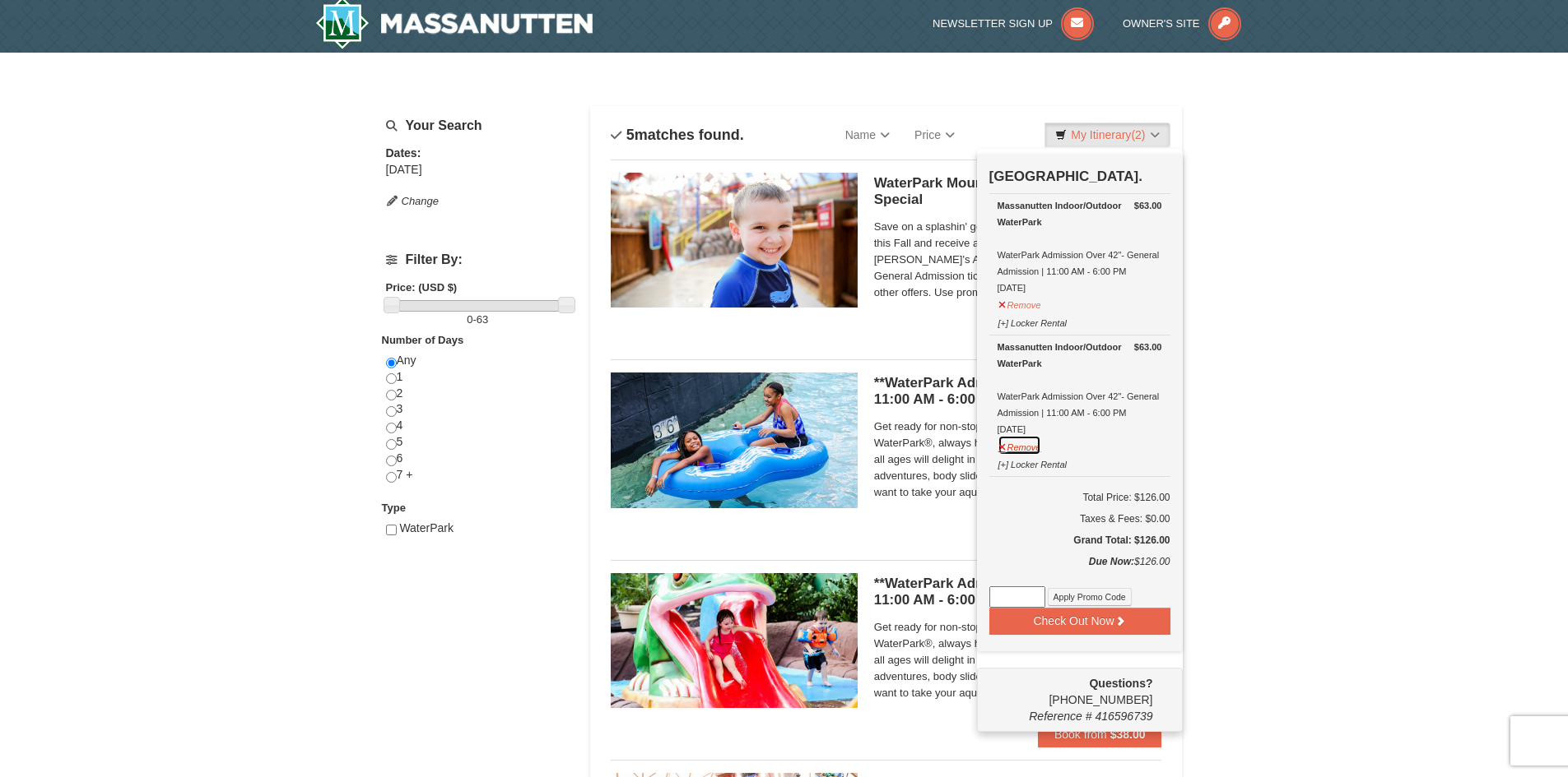
click at [1026, 447] on button "Remove" at bounding box center [1019, 446] width 45 height 21
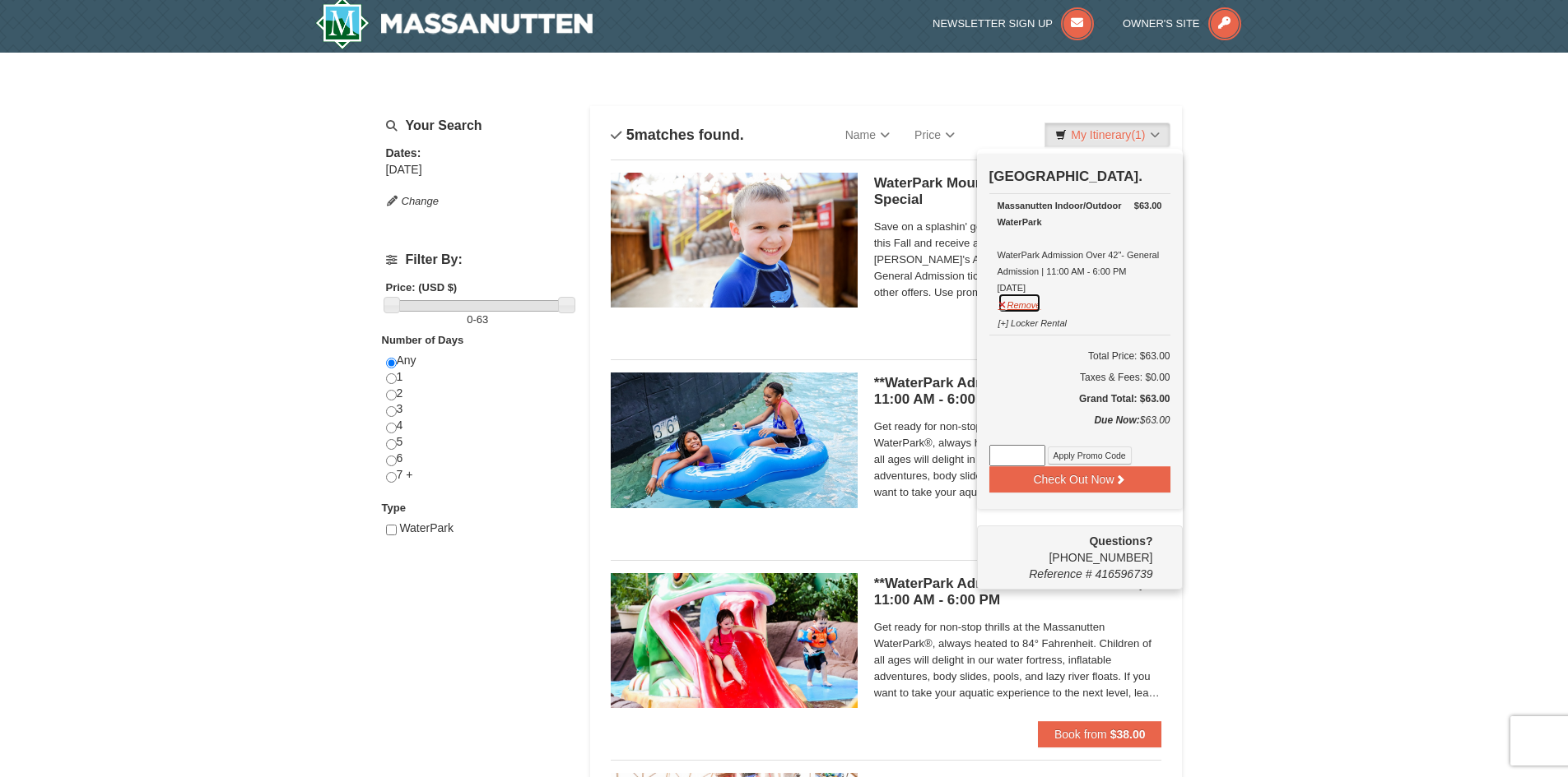
click at [1024, 309] on button "Remove" at bounding box center [1019, 304] width 45 height 21
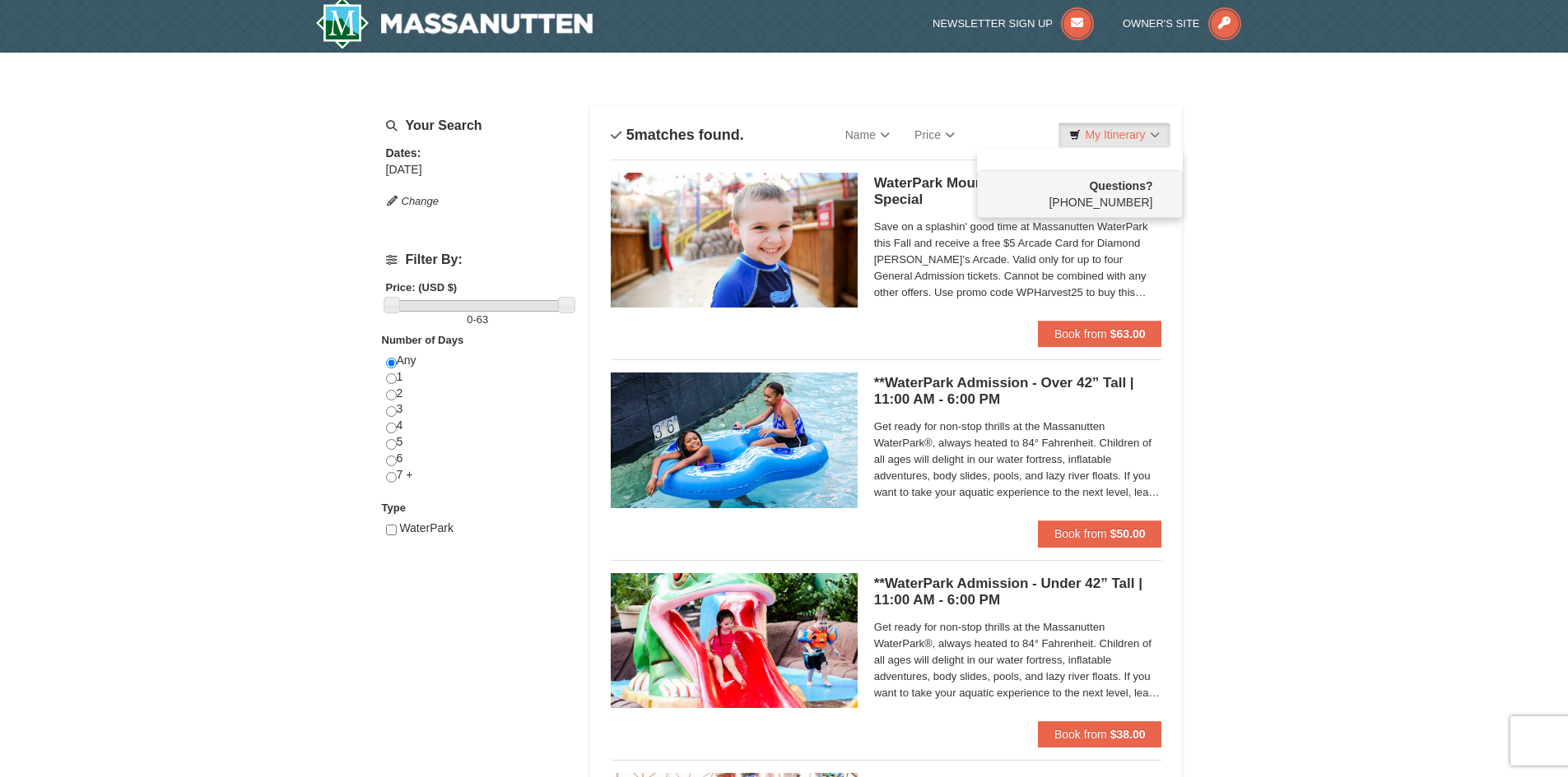
click at [1271, 343] on div "× Categories List Filter My Itinerary Questions? 1-540-289-9441 Your Search Dat…" at bounding box center [784, 629] width 1568 height 1154
